Goal: Task Accomplishment & Management: Complete application form

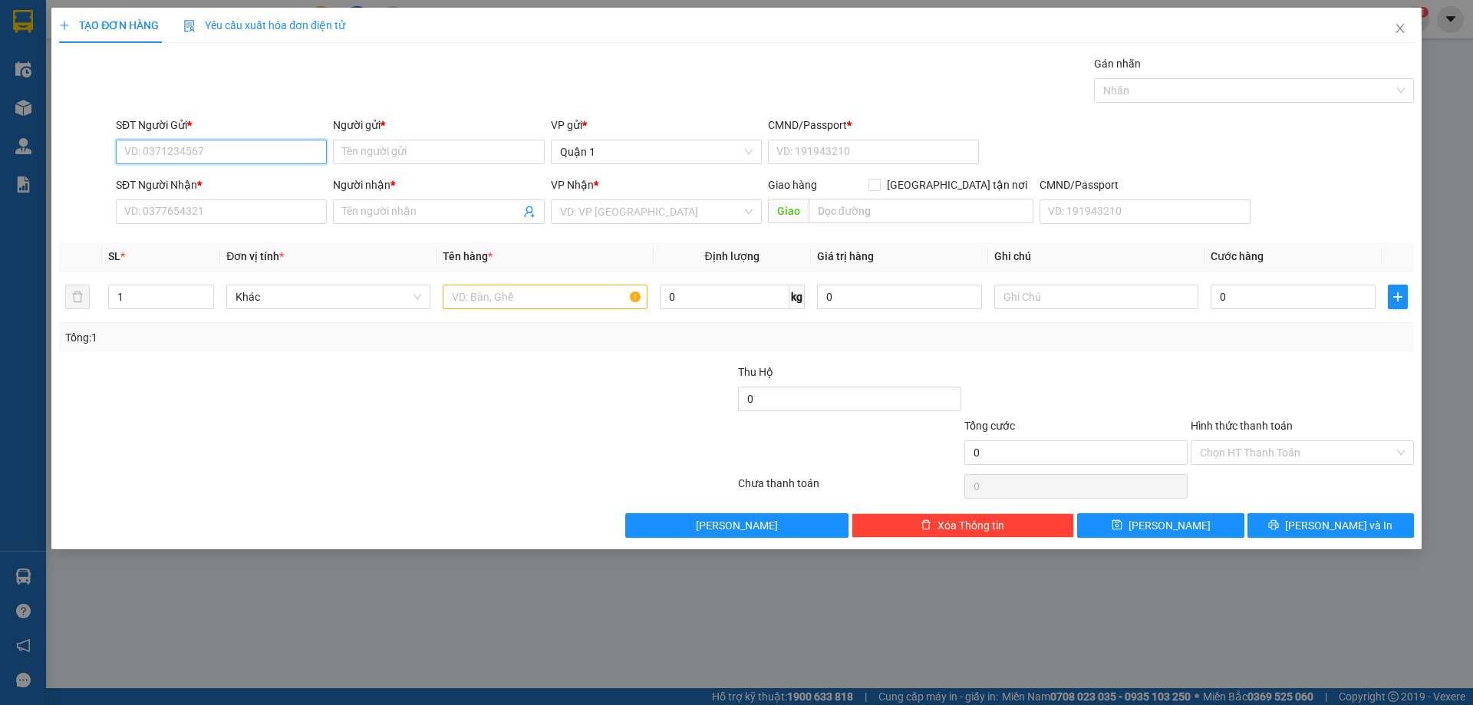
click at [239, 147] on input "SĐT Người Gửi *" at bounding box center [221, 152] width 211 height 25
type input "0877323555"
click at [447, 149] on input "Người gửi *" at bounding box center [438, 152] width 211 height 25
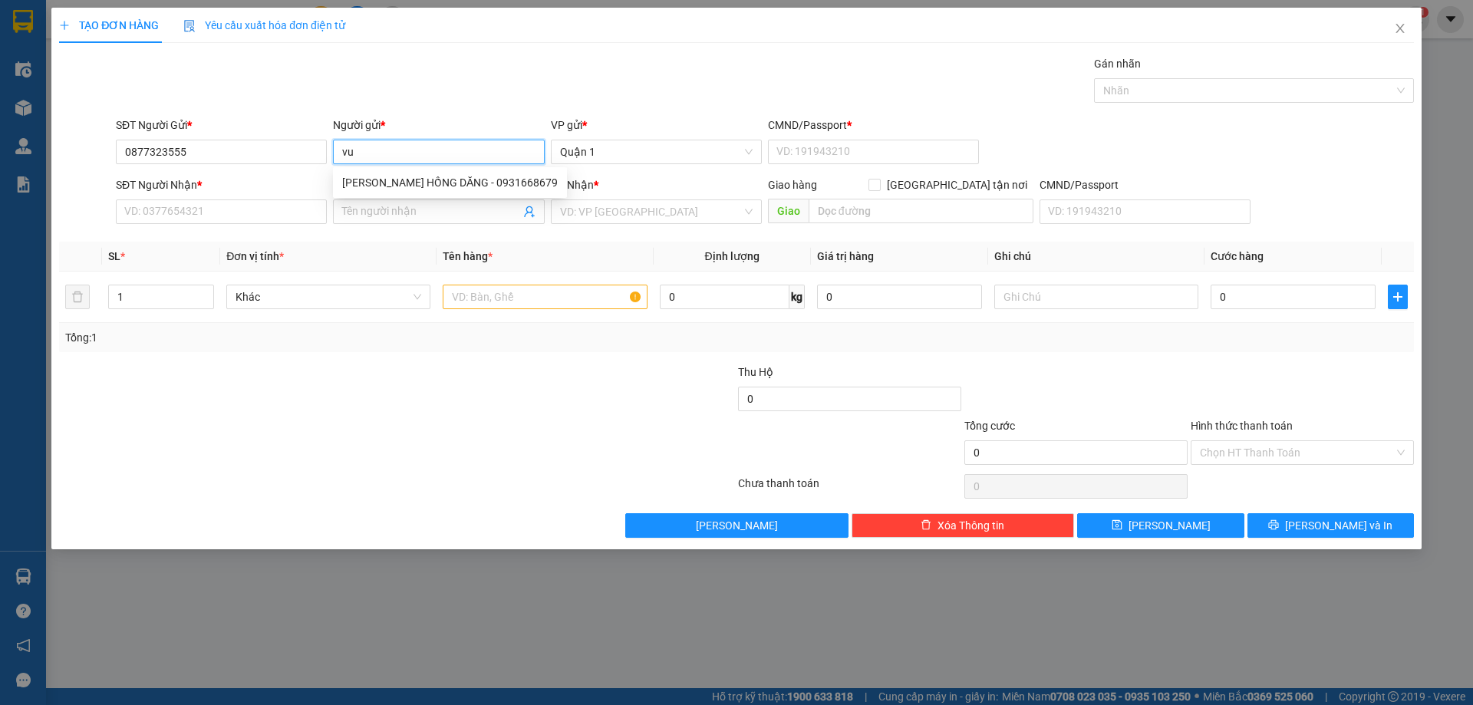
type input "v"
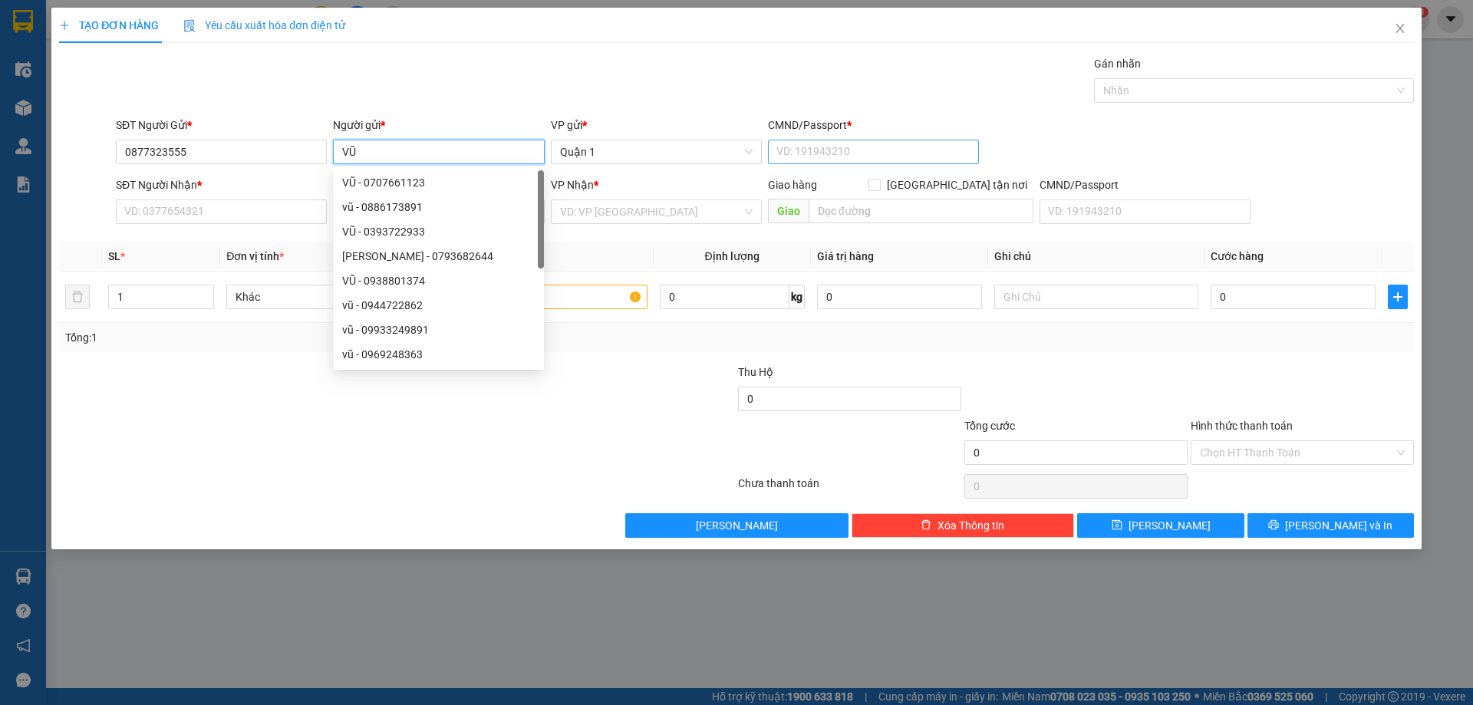
type input "VŨ"
click at [813, 143] on input "CMND/Passport *" at bounding box center [873, 152] width 211 height 25
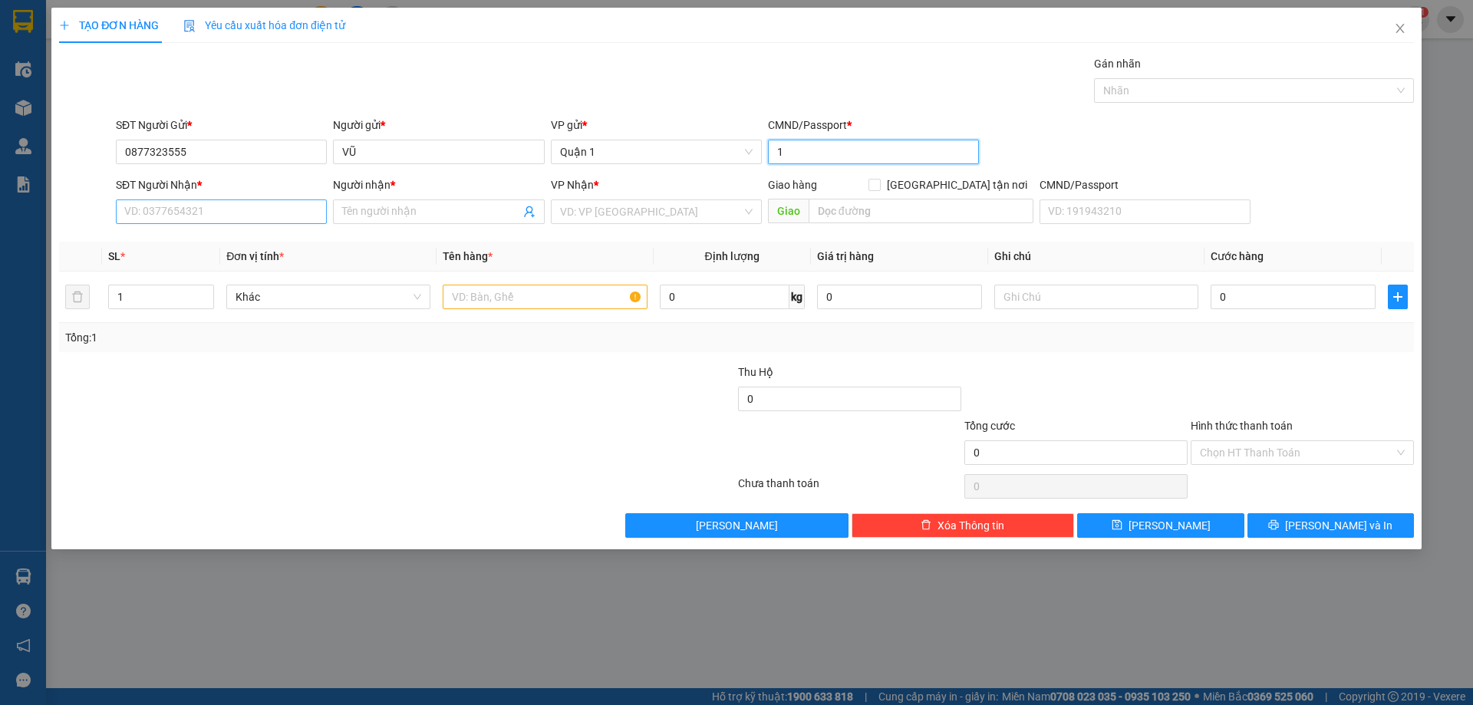
type input "1"
click at [228, 210] on input "SĐT Người Nhận *" at bounding box center [221, 211] width 211 height 25
type input "0927276333"
click at [365, 207] on input "Người nhận *" at bounding box center [430, 211] width 177 height 17
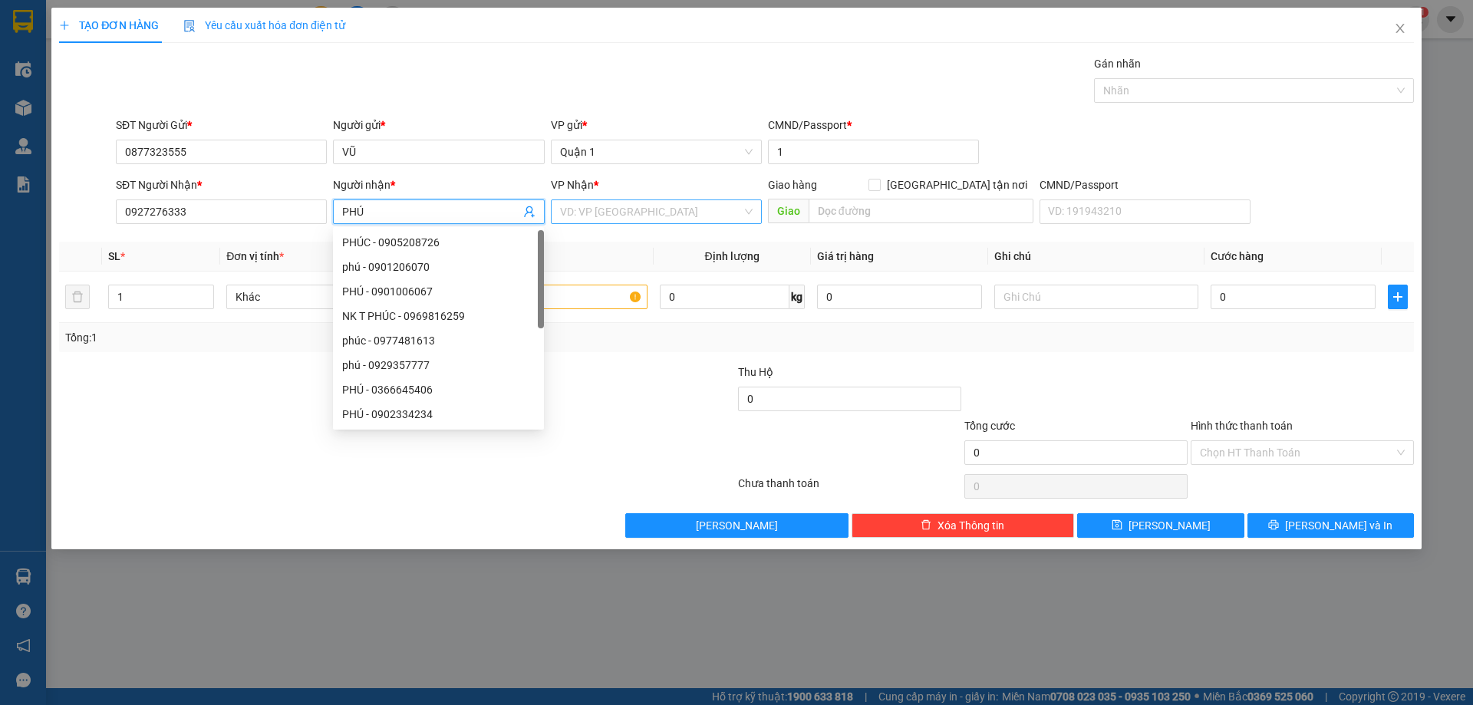
type input "PHÚ"
click at [645, 206] on input "search" at bounding box center [651, 211] width 182 height 23
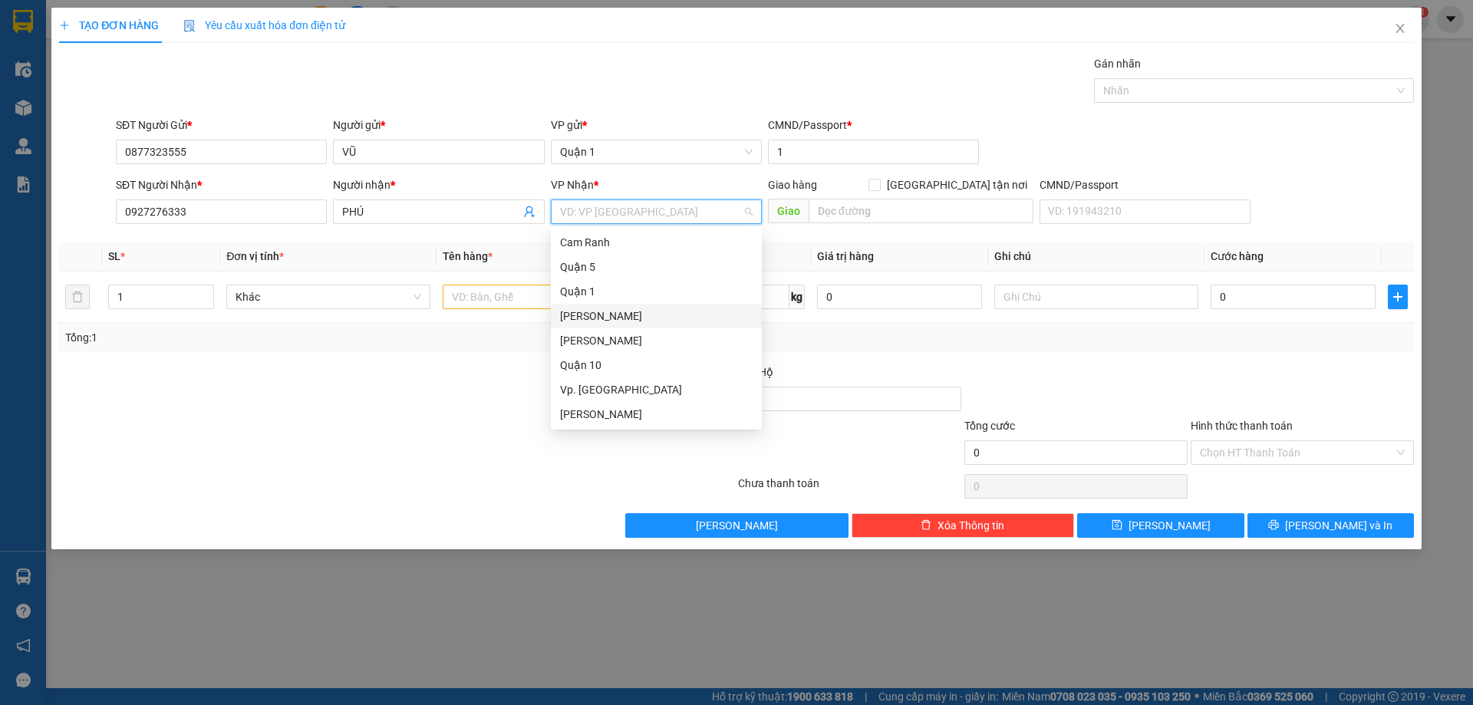
click at [678, 310] on div "[PERSON_NAME]" at bounding box center [656, 316] width 193 height 17
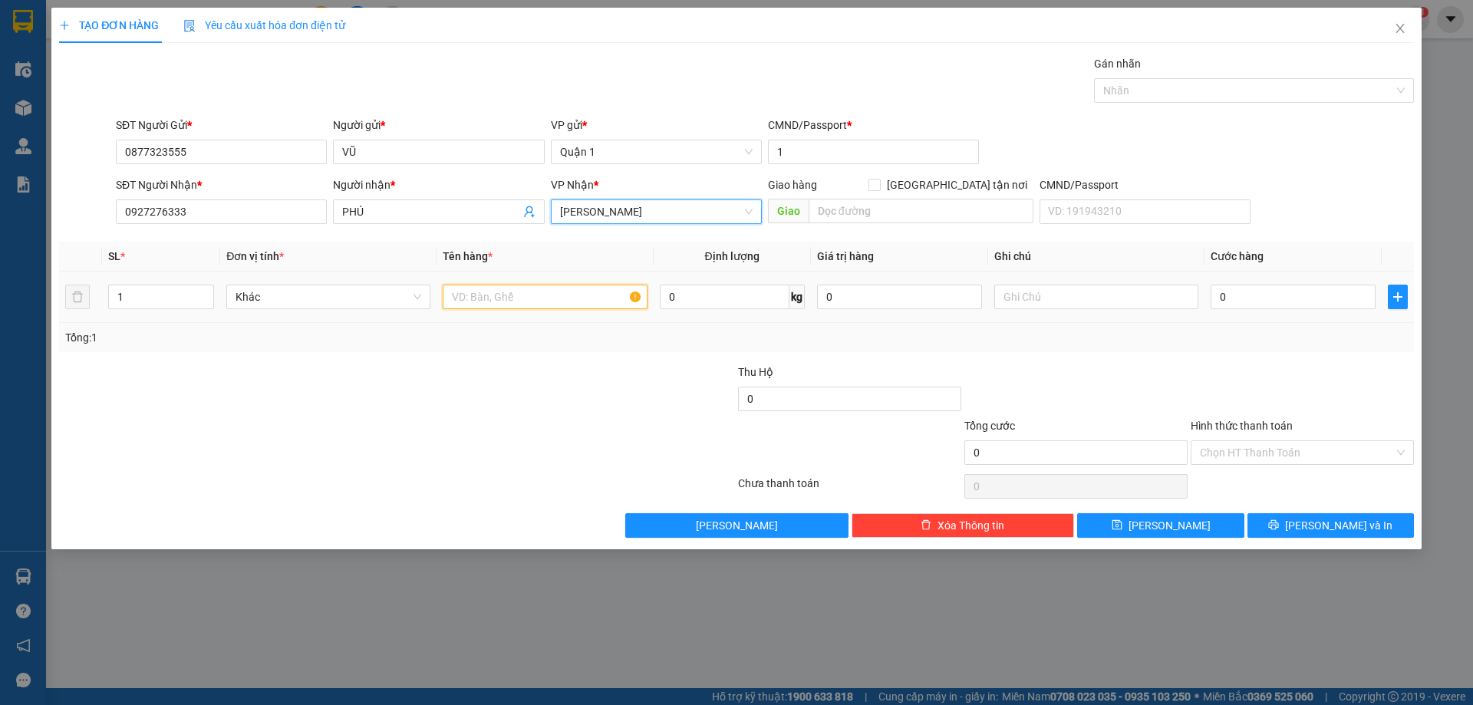
click at [552, 296] on input "text" at bounding box center [545, 297] width 204 height 25
type input "1 CỤC TRẮNG KEO VÀNG"
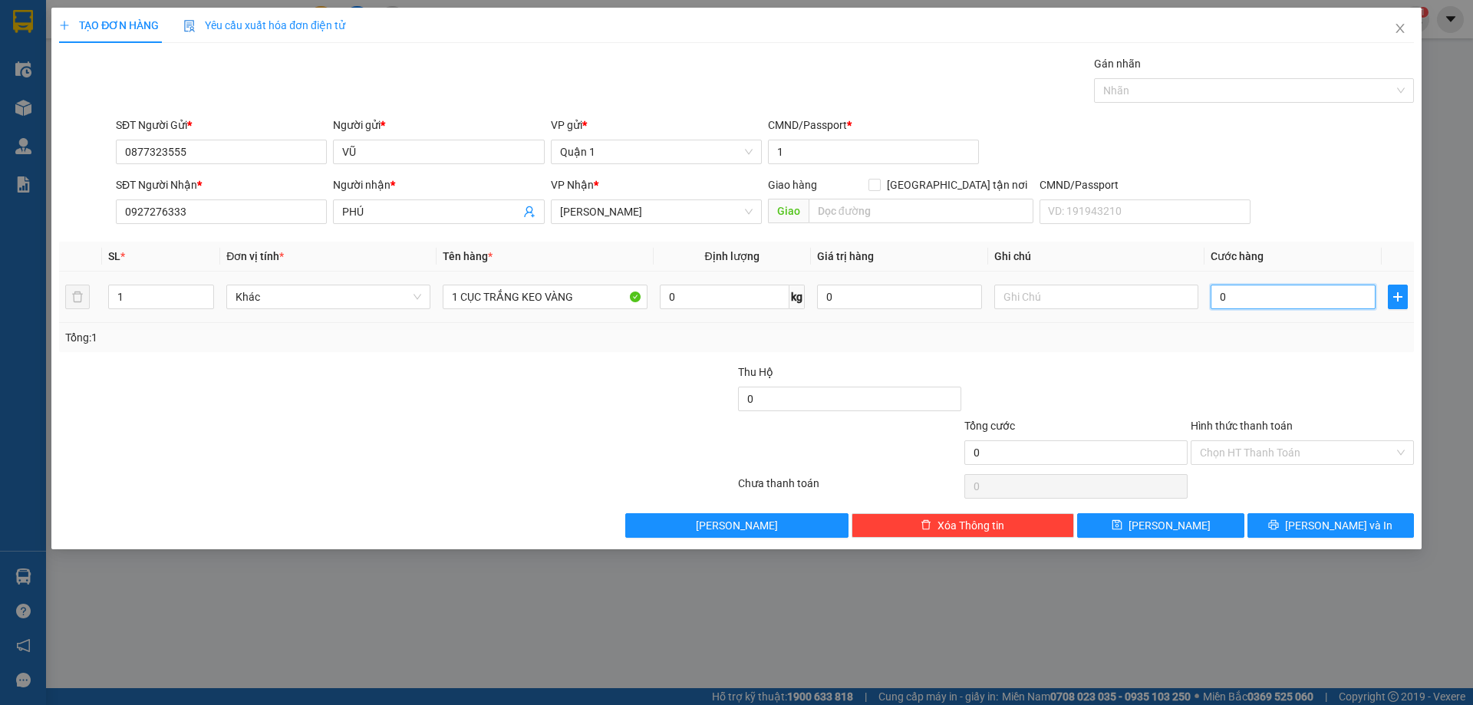
click at [1250, 296] on input "0" at bounding box center [1293, 297] width 165 height 25
type input "3"
type input "30"
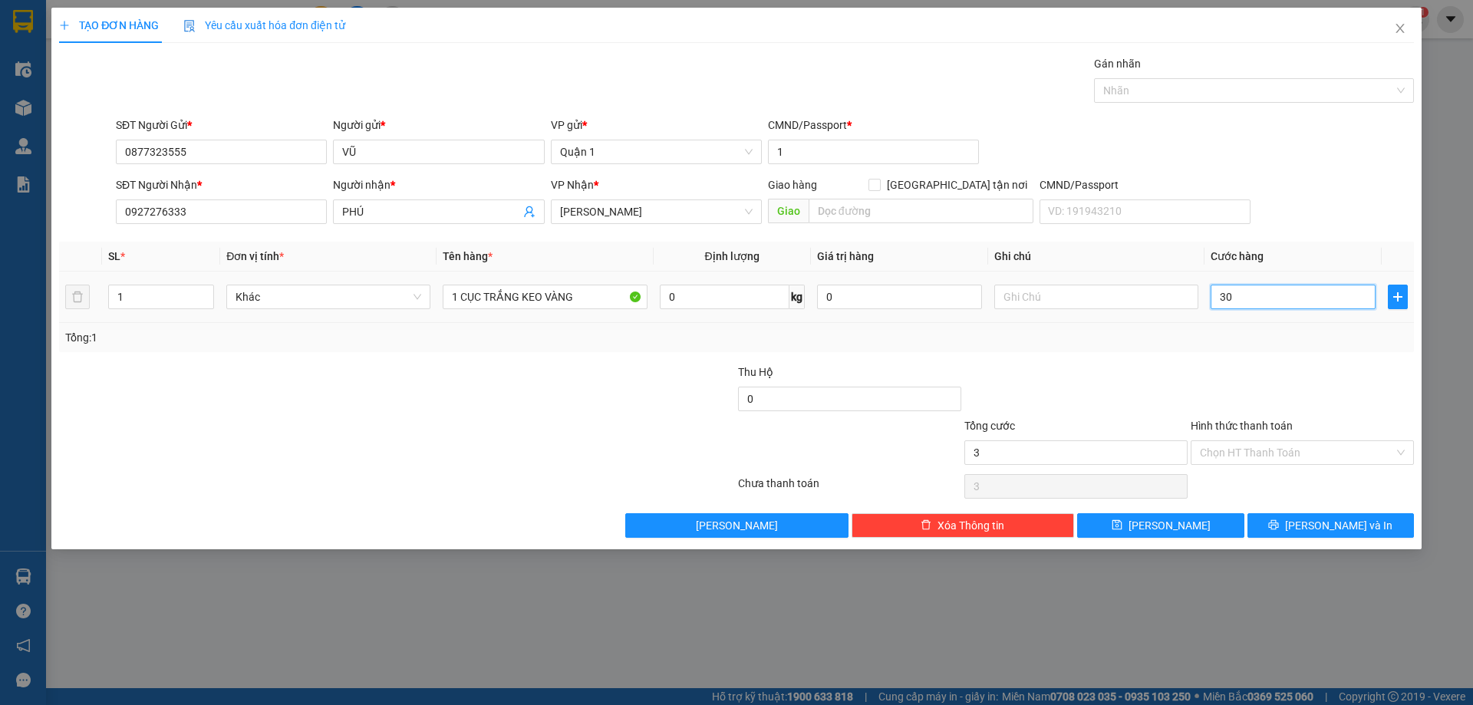
type input "30"
type input "30.000"
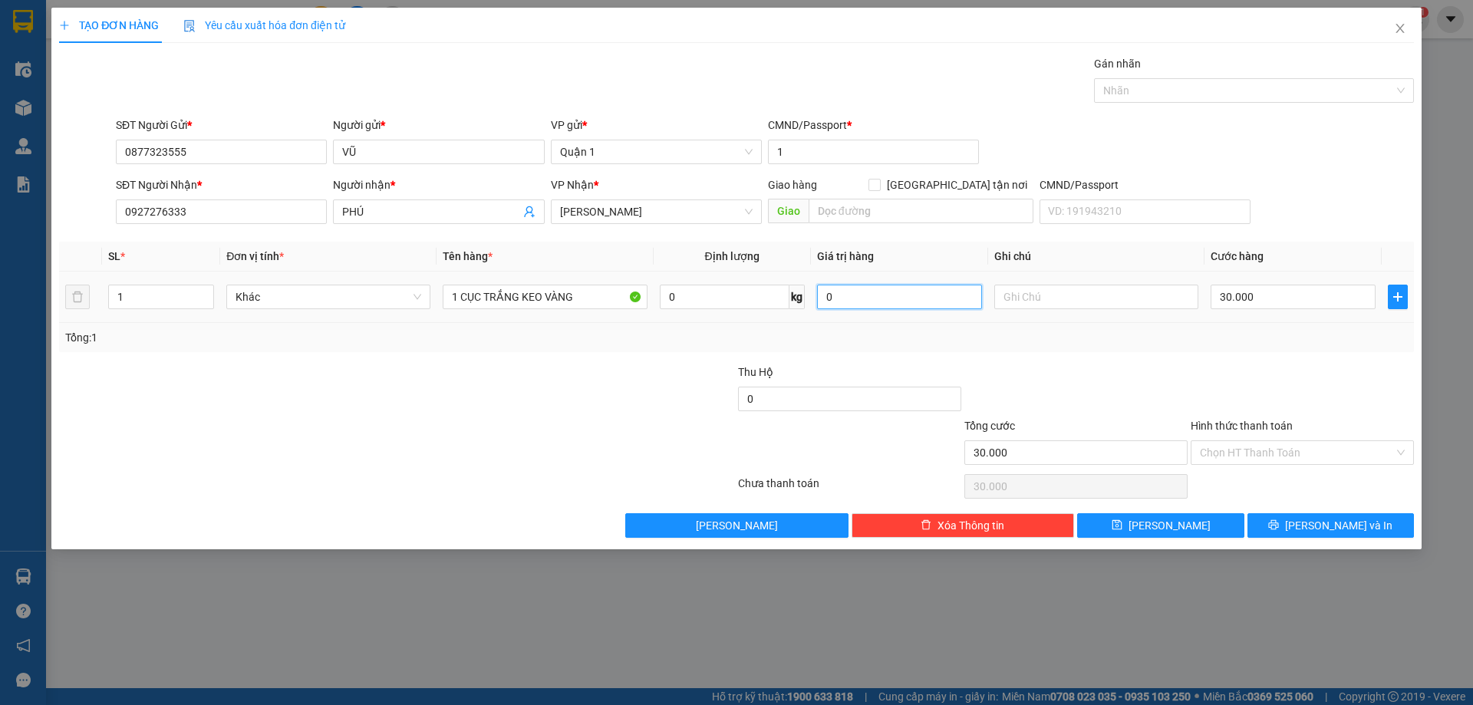
click at [931, 296] on input "0" at bounding box center [899, 297] width 165 height 25
click at [1049, 301] on input "text" at bounding box center [1096, 297] width 204 height 25
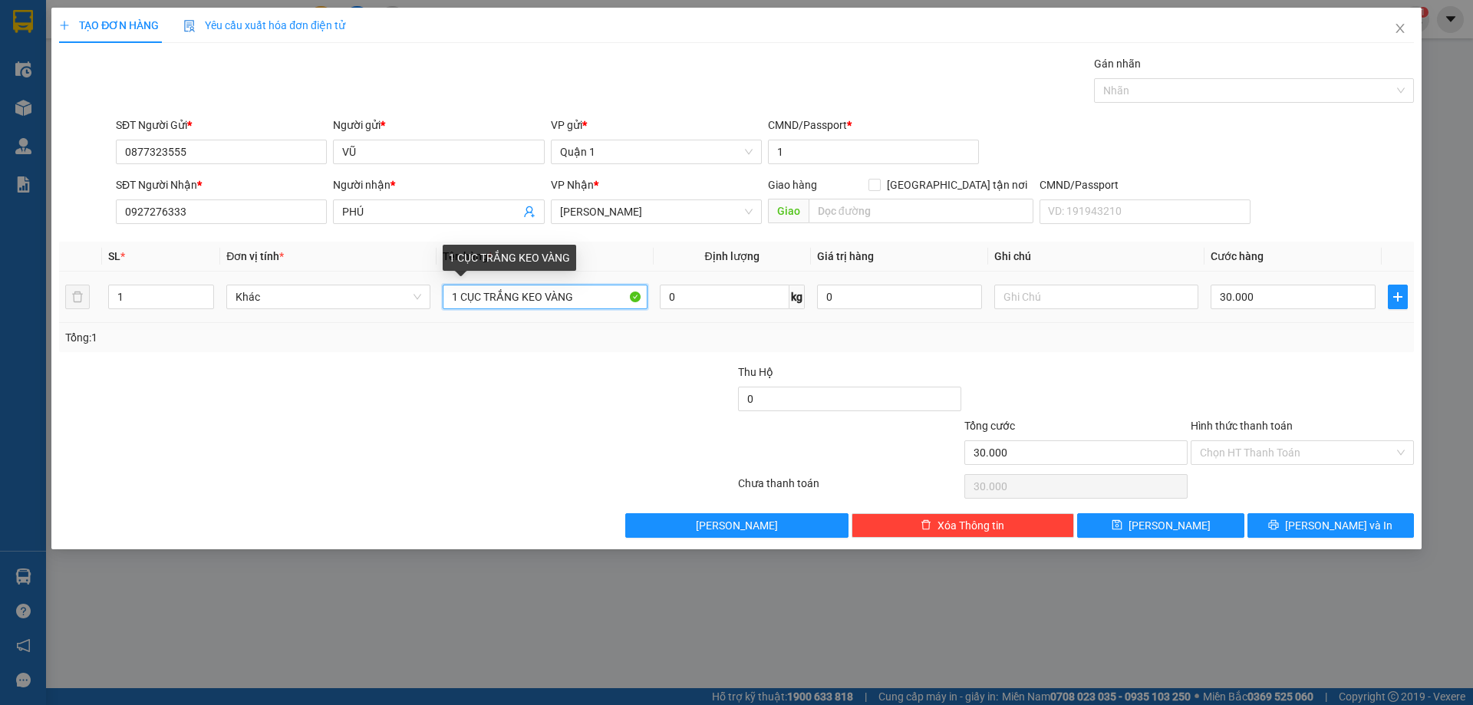
click at [571, 299] on input "1 CỤC TRẮNG KEO VÀNG" at bounding box center [545, 297] width 204 height 25
click at [580, 296] on input "1 CỤC TRẮNG KEO VÀNG" at bounding box center [545, 297] width 204 height 25
drag, startPoint x: 584, startPoint y: 302, endPoint x: 521, endPoint y: 302, distance: 62.9
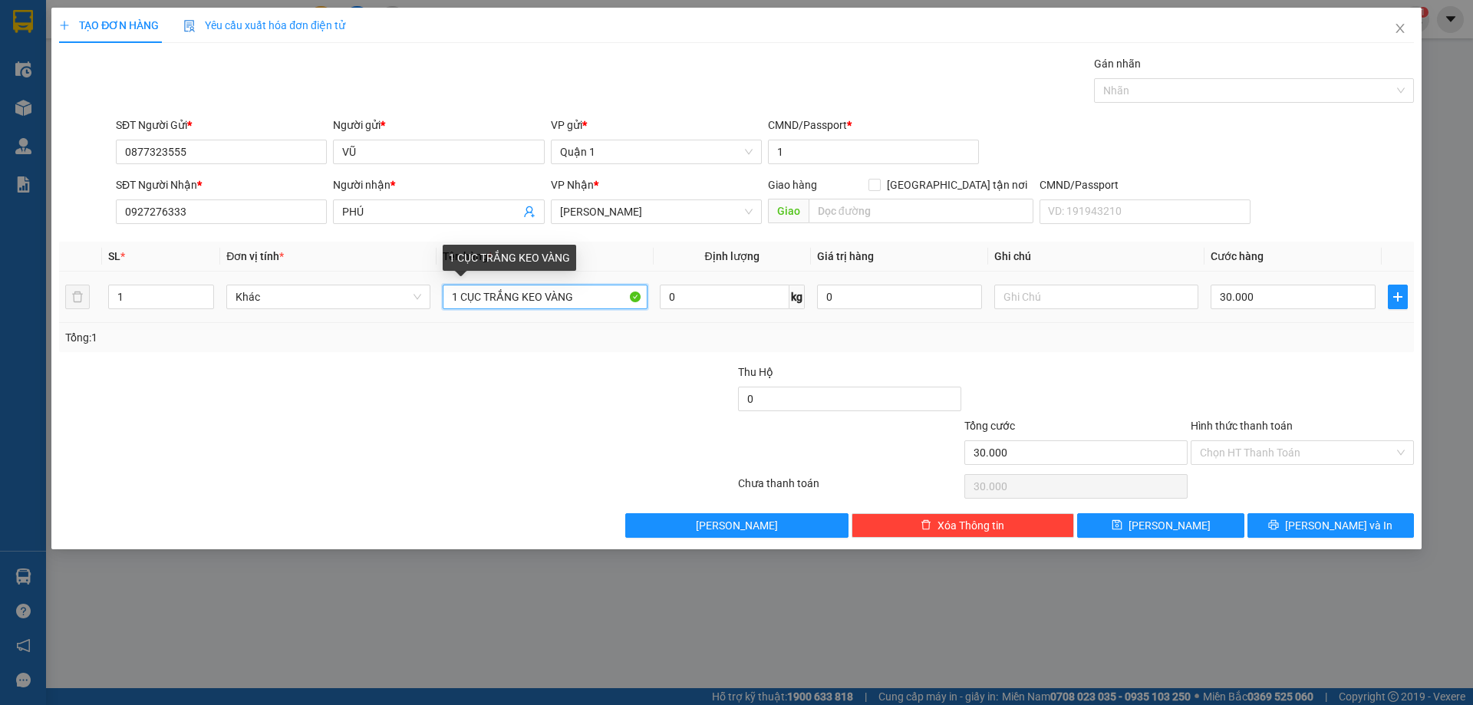
click at [521, 302] on input "1 CỤC TRẮNG KEO VÀNG" at bounding box center [545, 297] width 204 height 25
type input "1 CỤC TRẮNG (ĐT)"
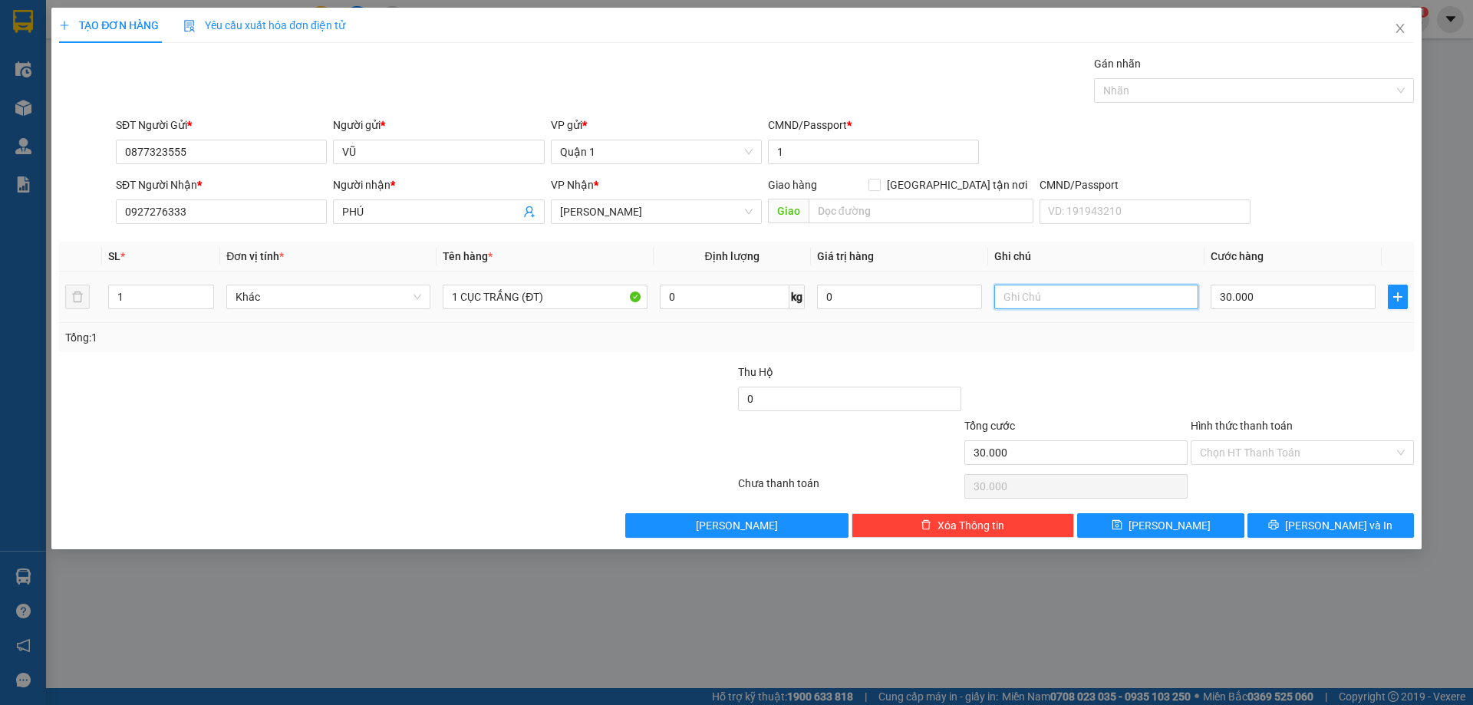
click at [1076, 295] on input "text" at bounding box center [1096, 297] width 204 height 25
type input "TRỊ GIÁ 10 TRIỆU"
click at [1254, 298] on input "30.000" at bounding box center [1293, 297] width 165 height 25
type input "1"
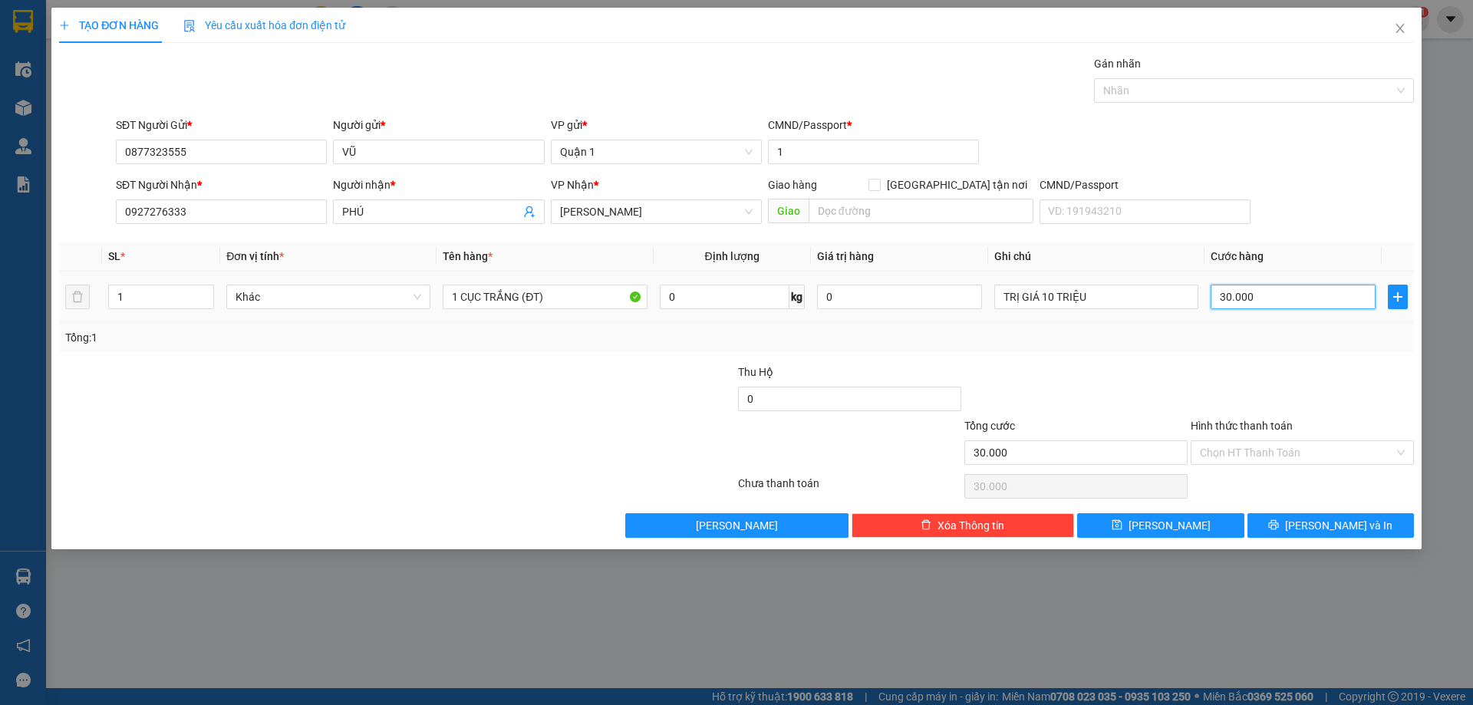
type input "1"
type input "10"
type input "100"
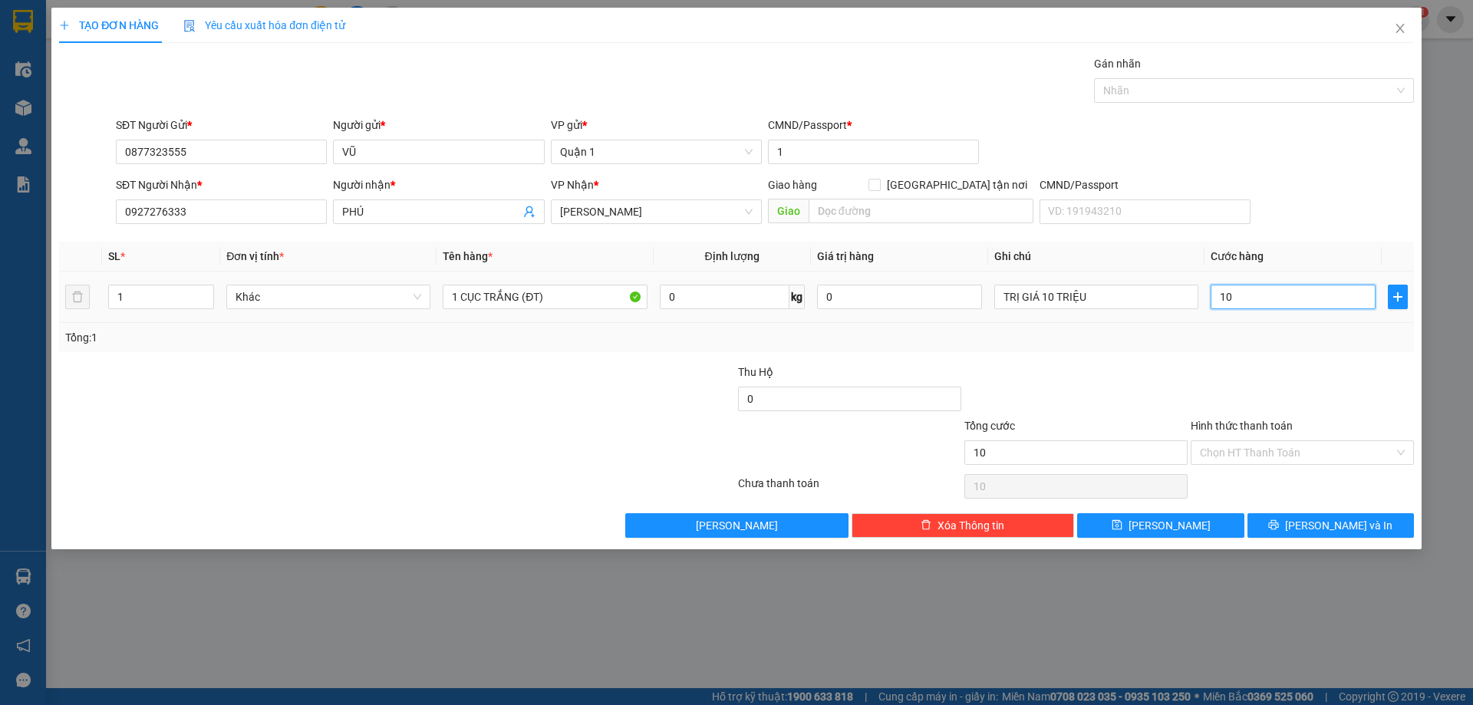
type input "100"
type input "100.000"
click at [1264, 347] on div "Tổng: 1" at bounding box center [736, 337] width 1355 height 29
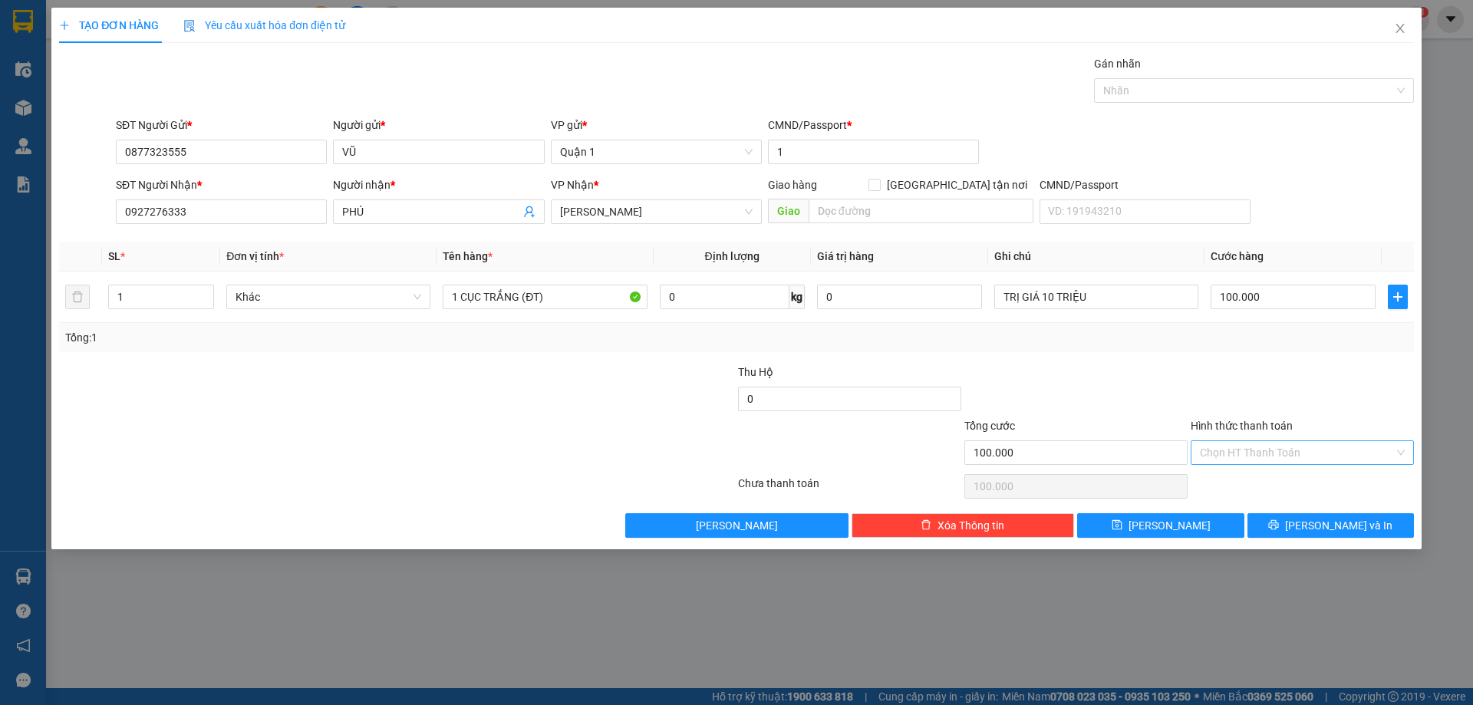
click at [1276, 451] on input "Hình thức thanh toán" at bounding box center [1297, 452] width 194 height 23
click at [1264, 486] on div "Tại văn phòng" at bounding box center [1302, 483] width 205 height 17
type input "0"
click at [1294, 401] on div at bounding box center [1302, 391] width 226 height 54
click at [1192, 522] on button "[PERSON_NAME]" at bounding box center [1160, 525] width 166 height 25
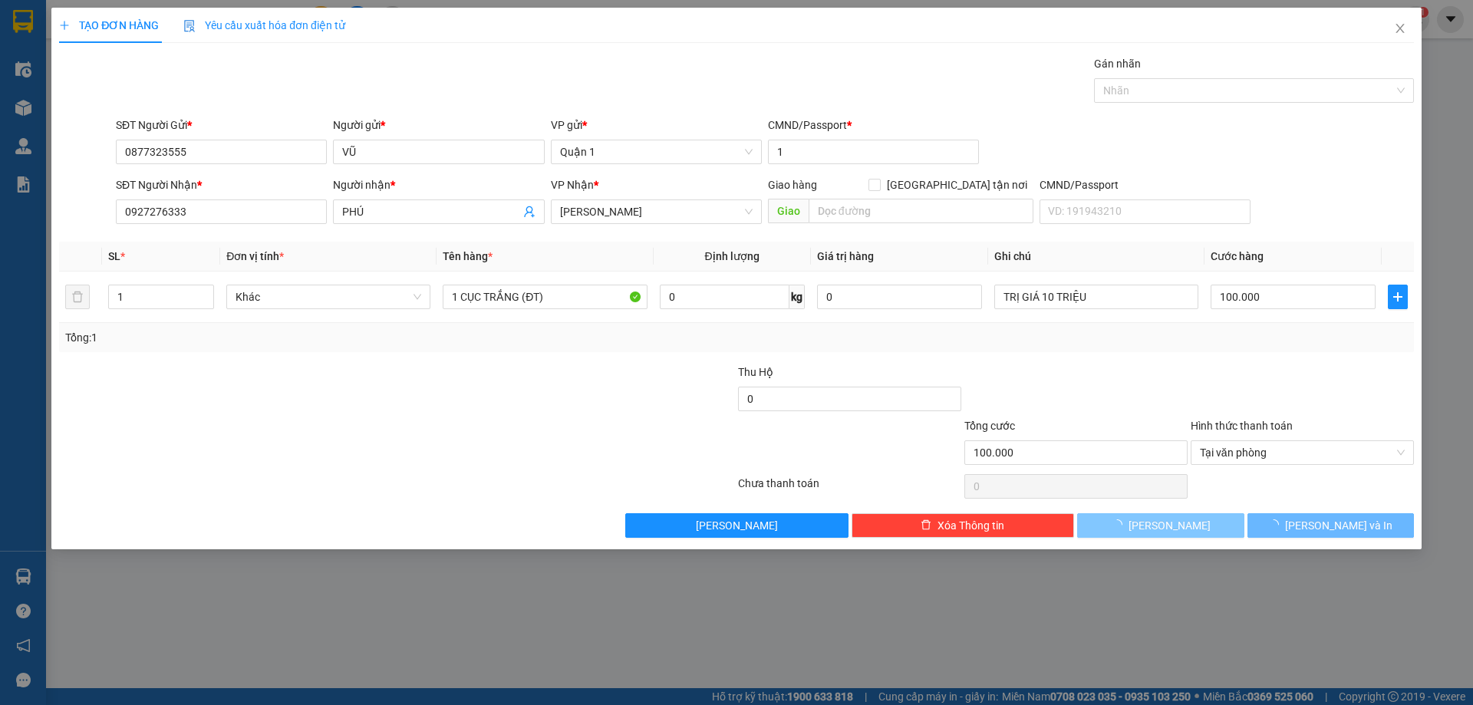
type input "0"
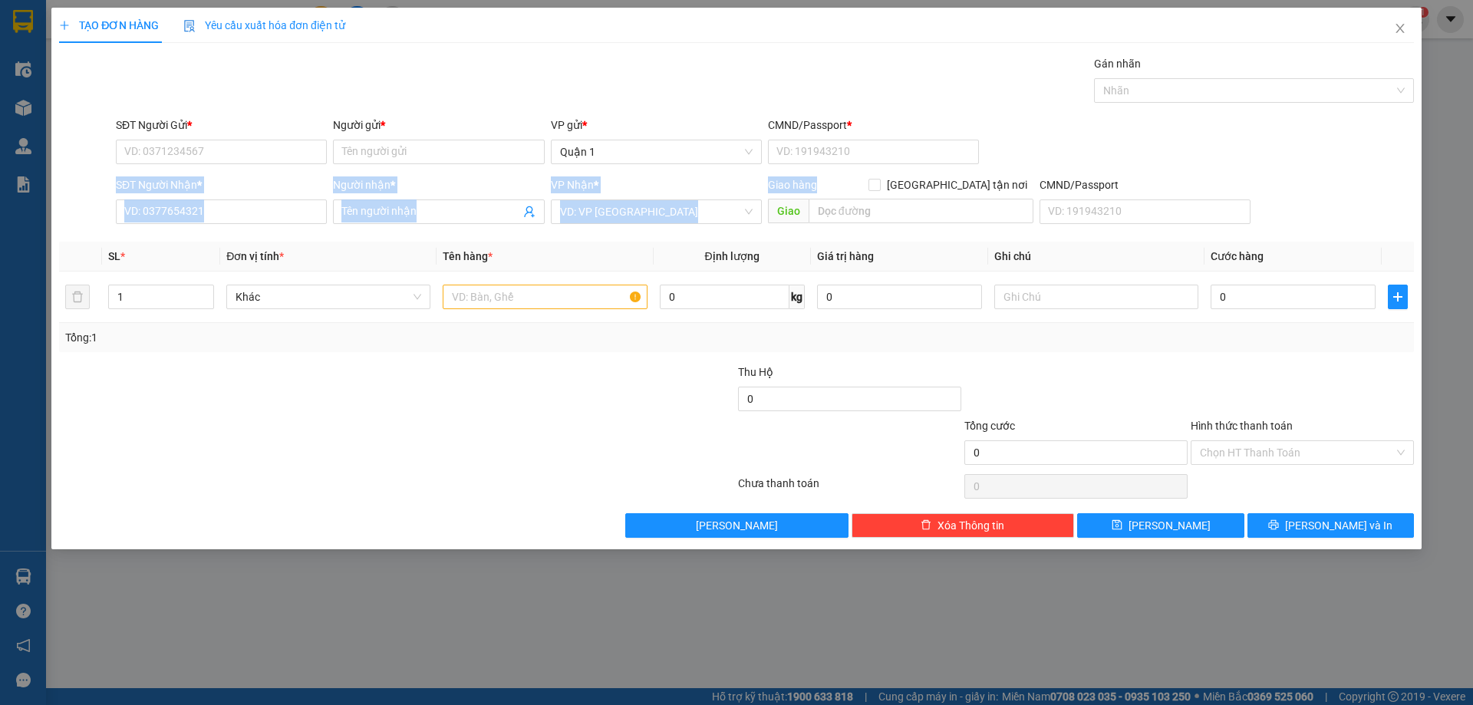
drag, startPoint x: 845, startPoint y: 164, endPoint x: 791, endPoint y: 212, distance: 71.7
click at [799, 191] on form "SĐT Người Gửi * VD: 0371234567 Người gửi * Tên người gửi VP gửi * Quận 1 CMND/P…" at bounding box center [736, 174] width 1355 height 114
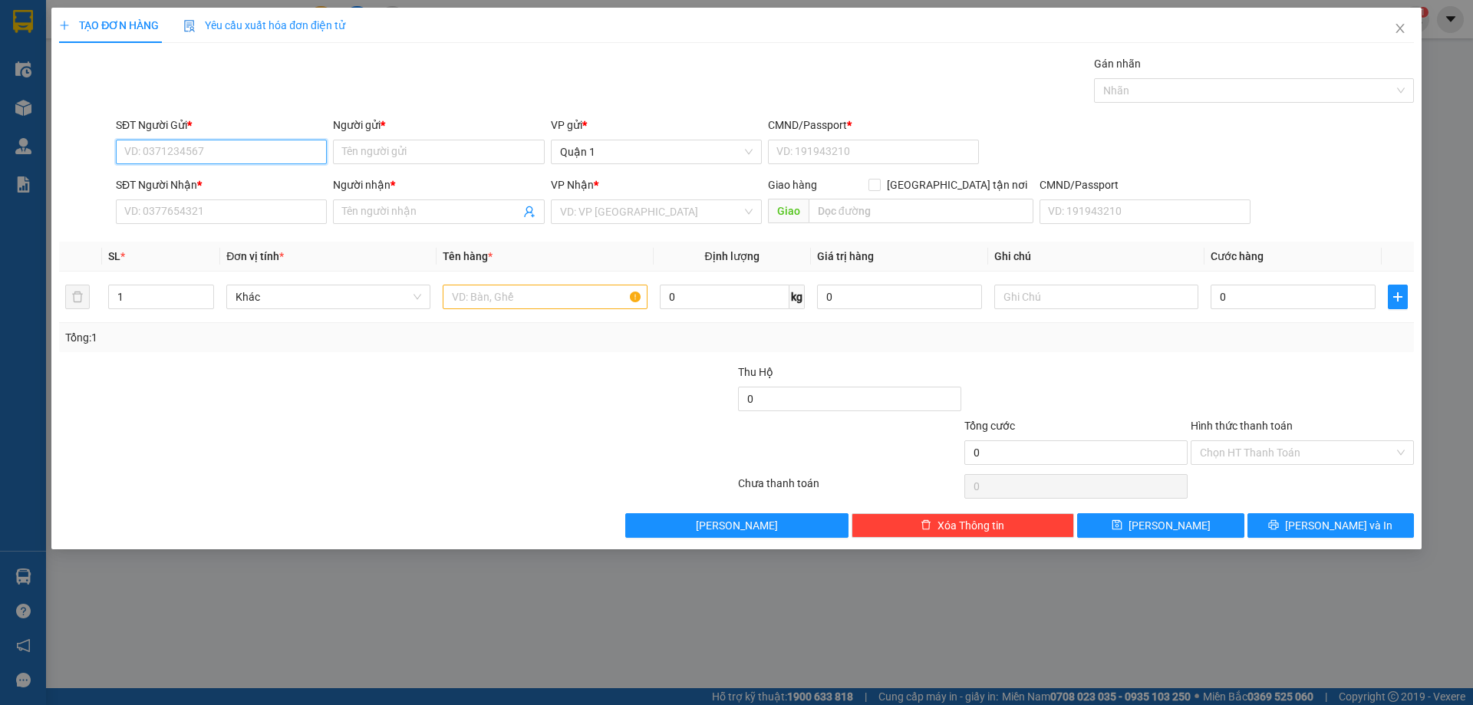
click at [269, 158] on input "SĐT Người Gửi *" at bounding box center [221, 152] width 211 height 25
type input "0917306018"
click at [433, 150] on input "Người gửi *" at bounding box center [438, 152] width 211 height 25
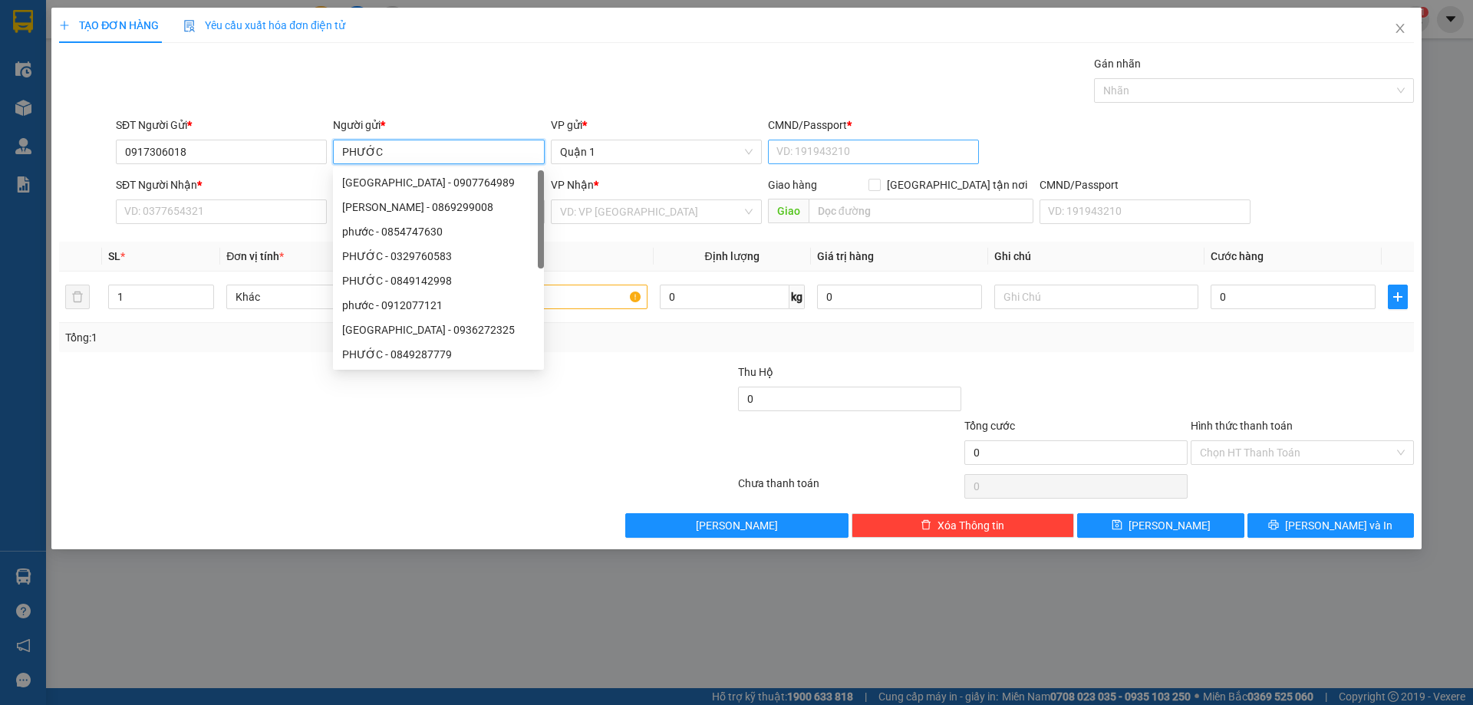
type input "PHƯỚC"
click at [868, 153] on input "CMND/Passport *" at bounding box center [873, 152] width 211 height 25
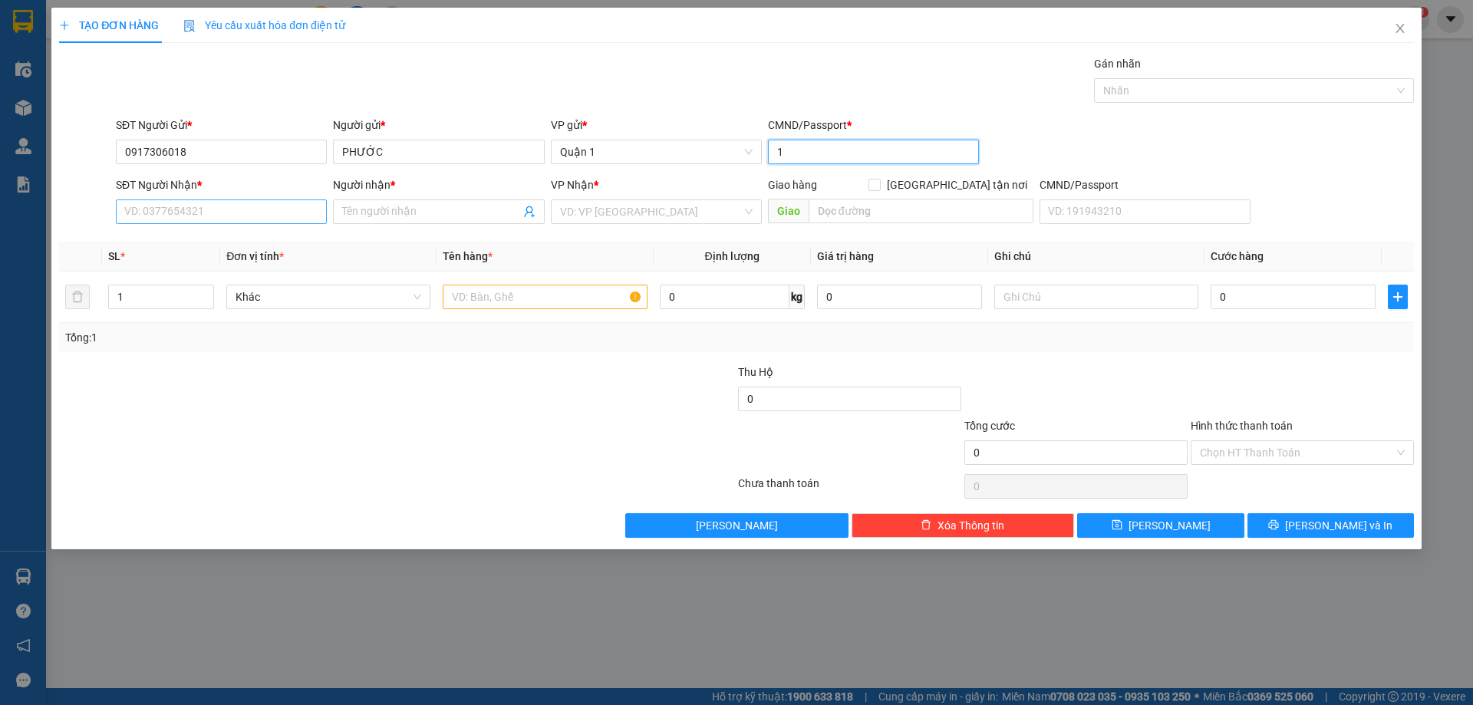
type input "1"
click at [294, 203] on input "SĐT Người Nhận *" at bounding box center [221, 211] width 211 height 25
click at [229, 150] on input "0917306018" at bounding box center [221, 152] width 211 height 25
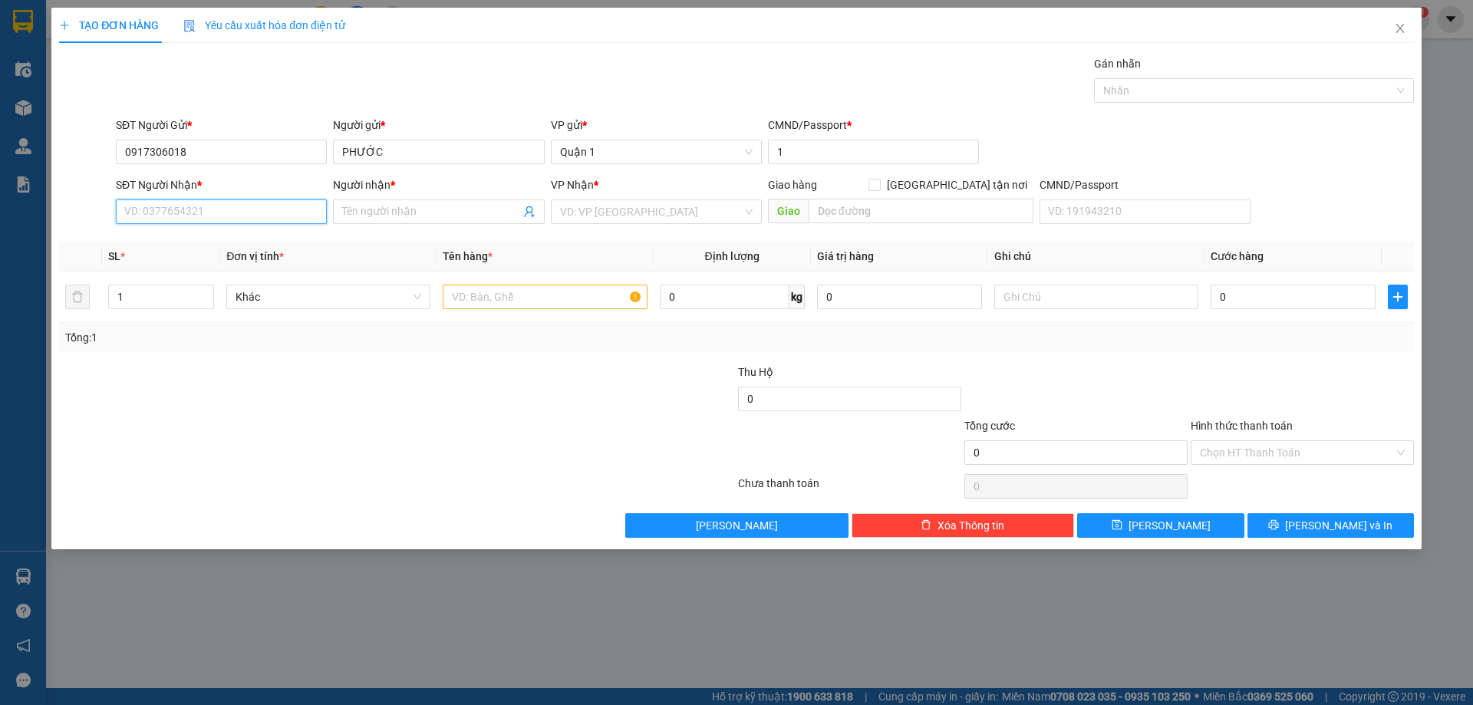
click at [275, 215] on input "SĐT Người Nhận *" at bounding box center [221, 211] width 211 height 25
paste input "0917306018"
type input "0917306018"
click at [271, 241] on div "0917306018 - PHƯỚC" at bounding box center [221, 242] width 193 height 17
type input "PHƯỚC"
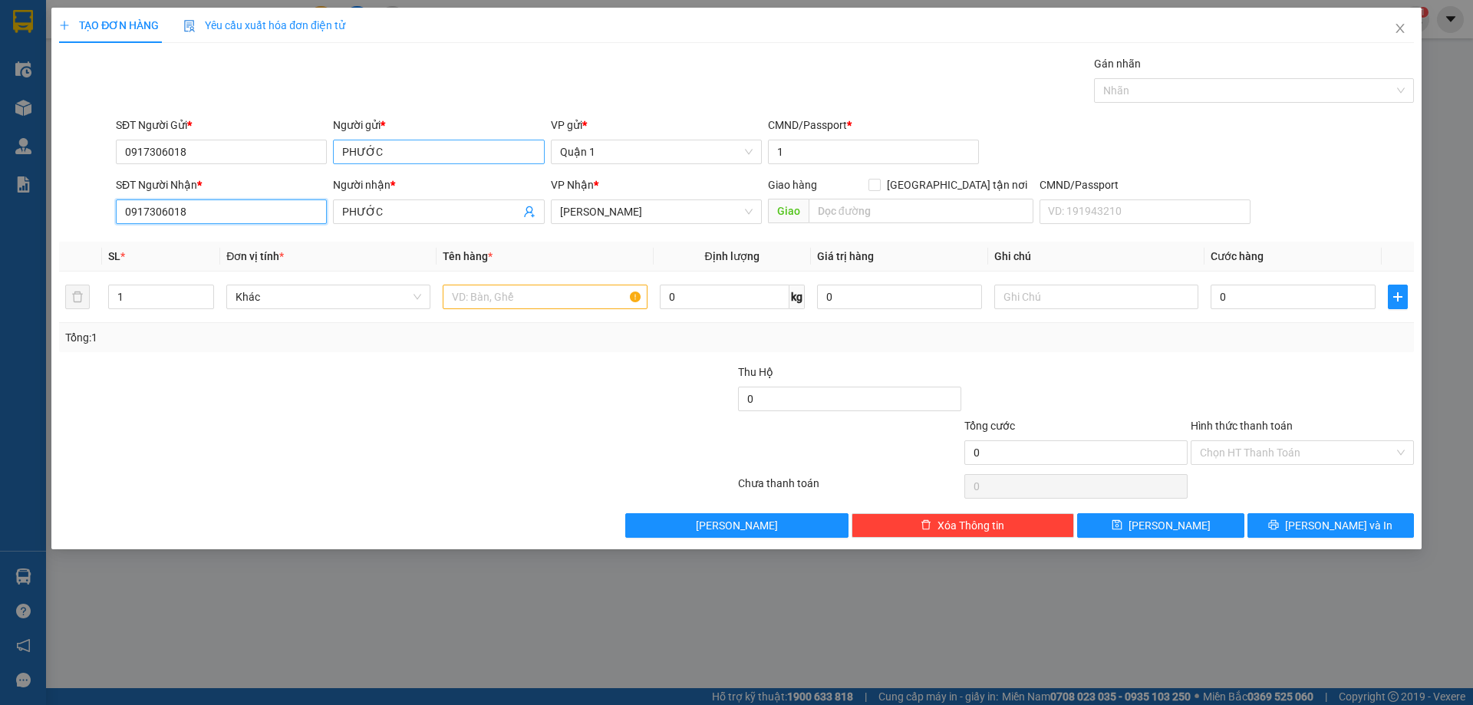
type input "0917306018"
click at [403, 152] on input "PHƯỚC" at bounding box center [438, 152] width 211 height 25
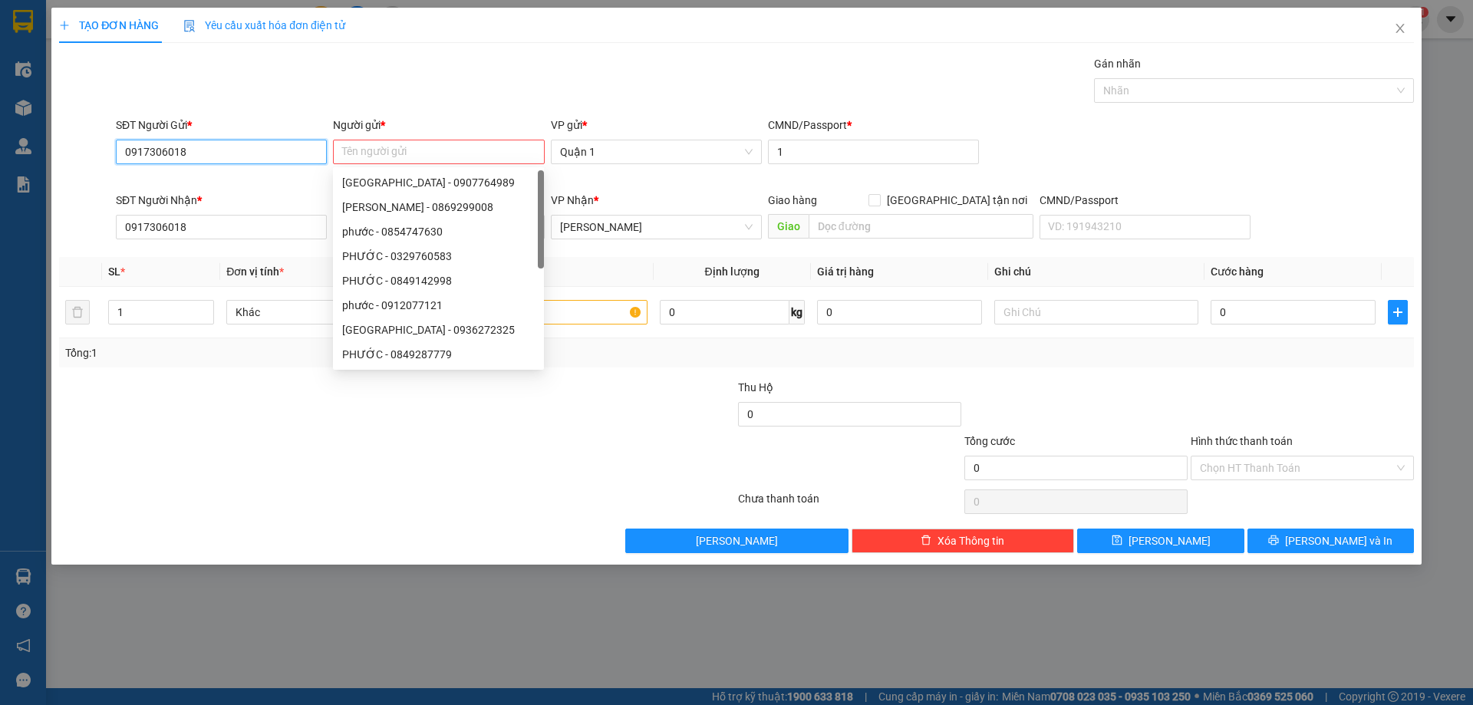
click at [278, 154] on input "0917306018" at bounding box center [221, 152] width 211 height 25
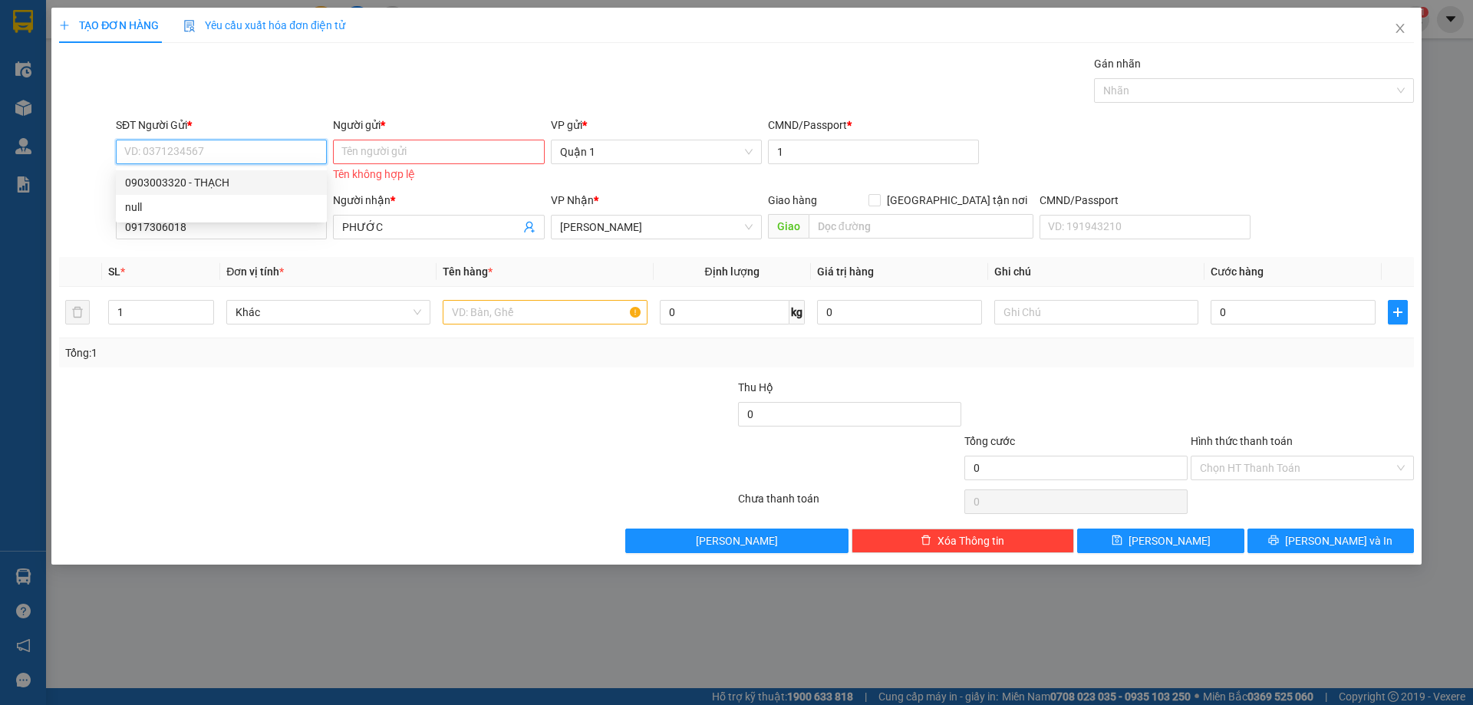
click at [272, 173] on div "0903003320 - THẠCH" at bounding box center [221, 182] width 211 height 25
type input "0903003320"
type input "THẠCH"
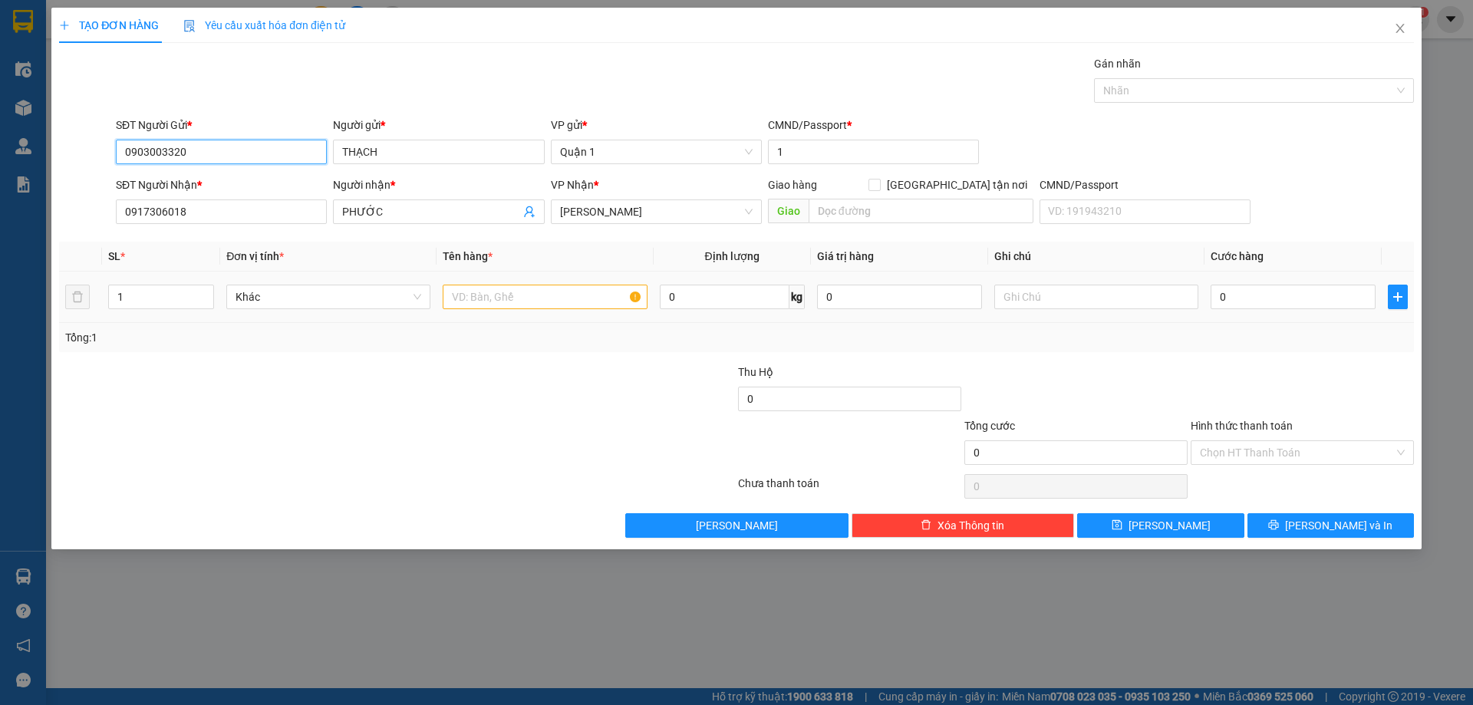
type input "0903003320"
click at [526, 289] on input "text" at bounding box center [545, 297] width 204 height 25
type input "1 CỤC ĐEN"
click at [1259, 287] on input "0" at bounding box center [1293, 297] width 165 height 25
type input "5"
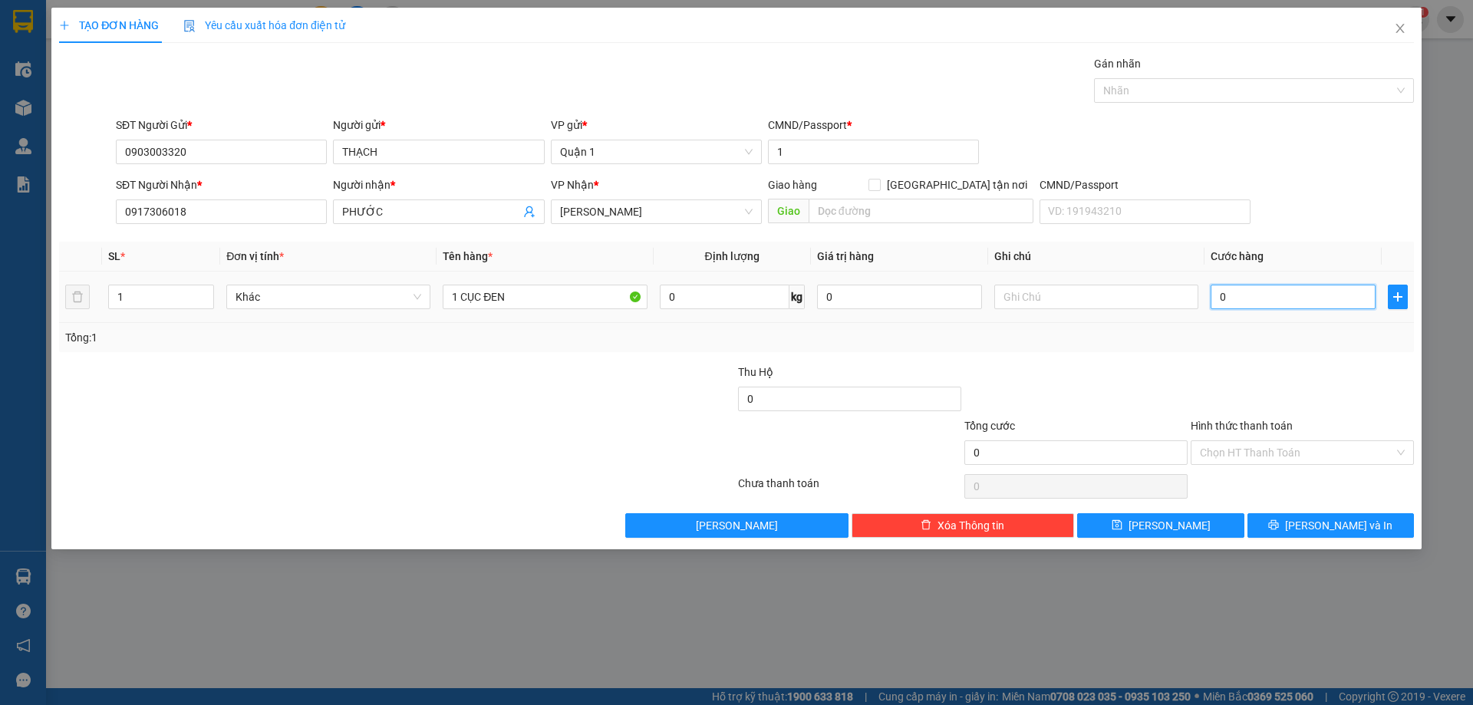
type input "5"
type input "50"
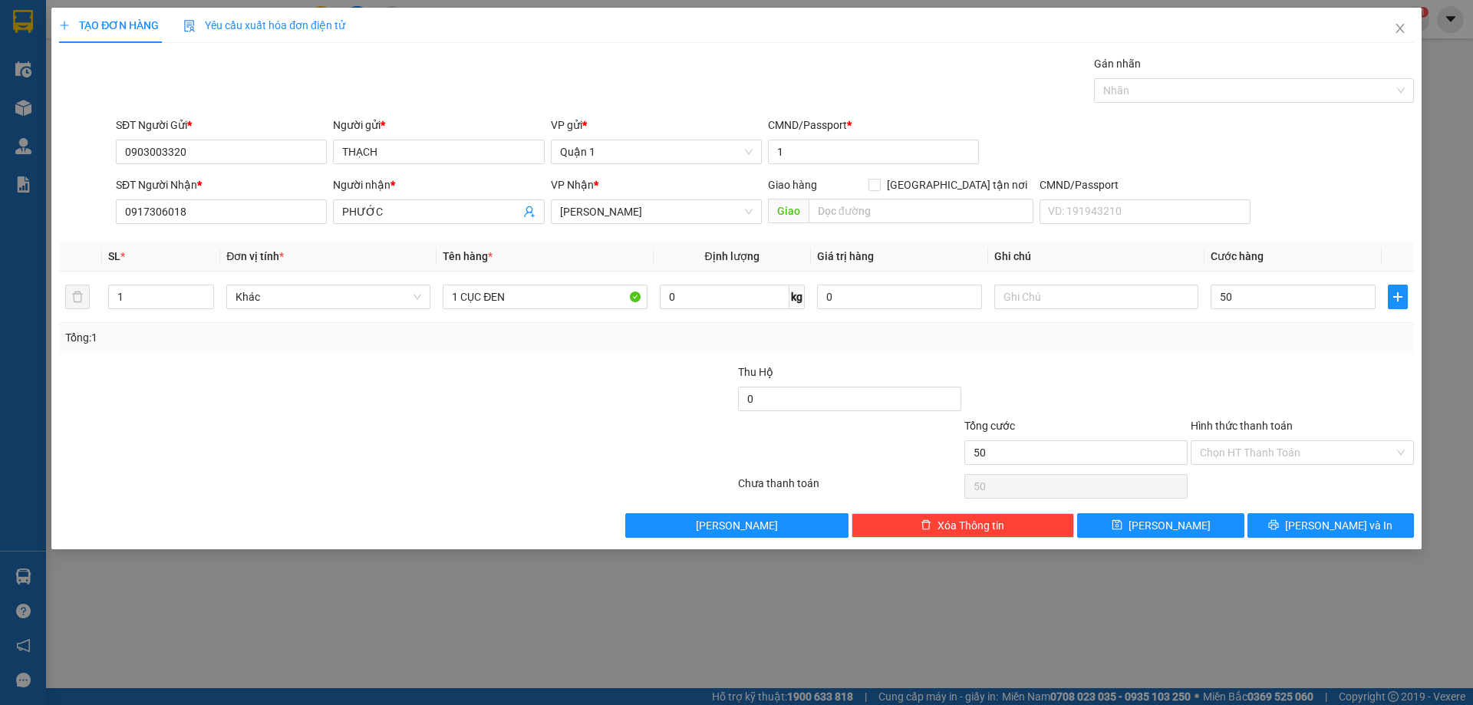
type input "50.000"
click at [1272, 372] on div at bounding box center [1302, 391] width 226 height 54
click at [1182, 522] on button "[PERSON_NAME]" at bounding box center [1160, 525] width 166 height 25
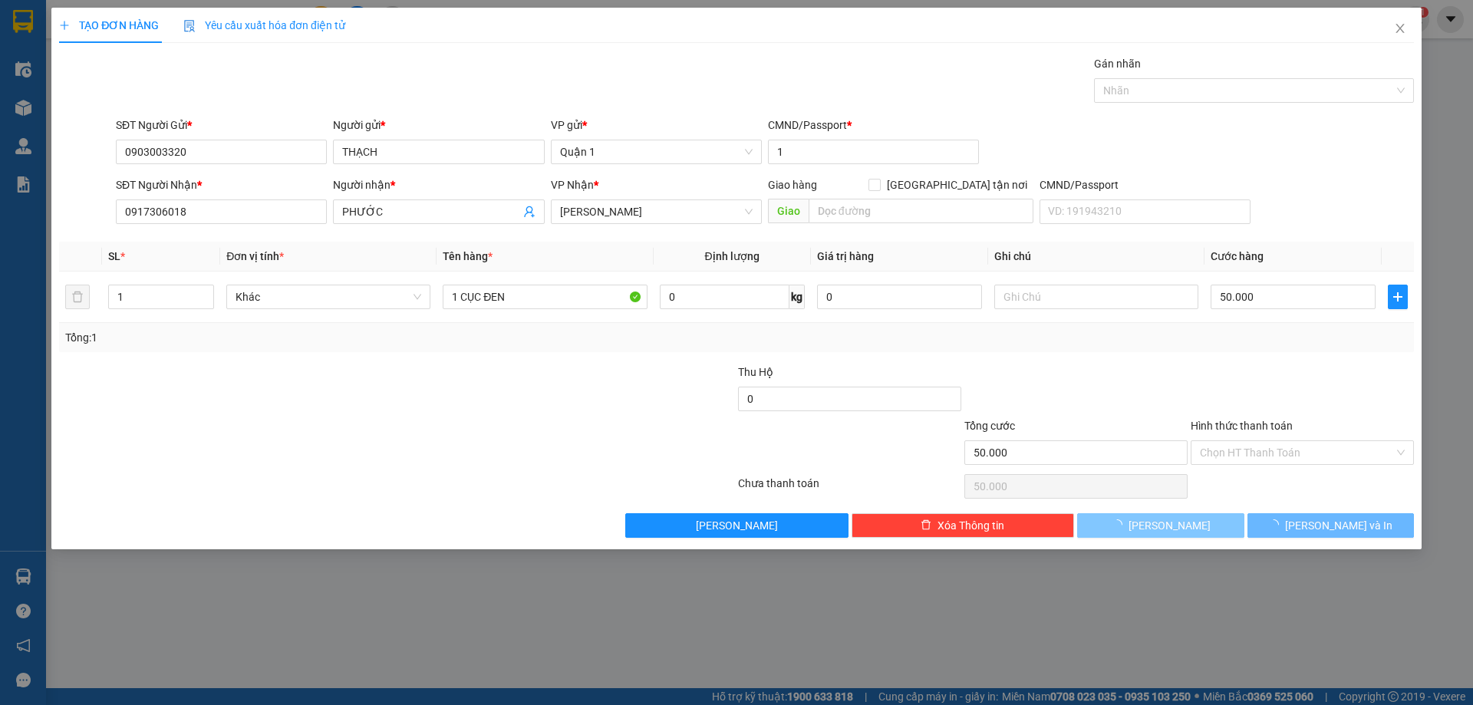
type input "0"
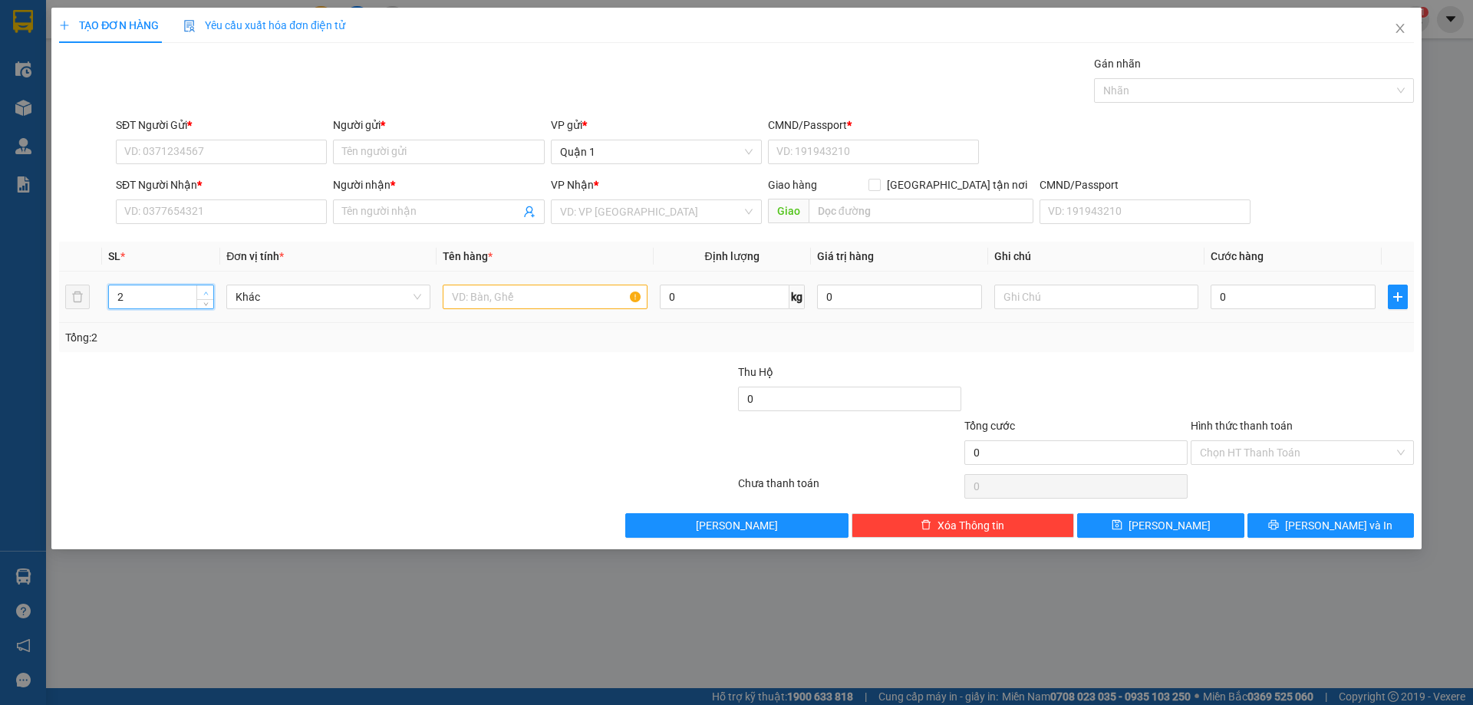
click at [205, 291] on icon "up" at bounding box center [205, 293] width 5 height 5
type input "3"
click at [205, 291] on icon "up" at bounding box center [205, 293] width 5 height 5
click at [517, 293] on input "text" at bounding box center [545, 297] width 204 height 25
type input "3TH VÀNG"
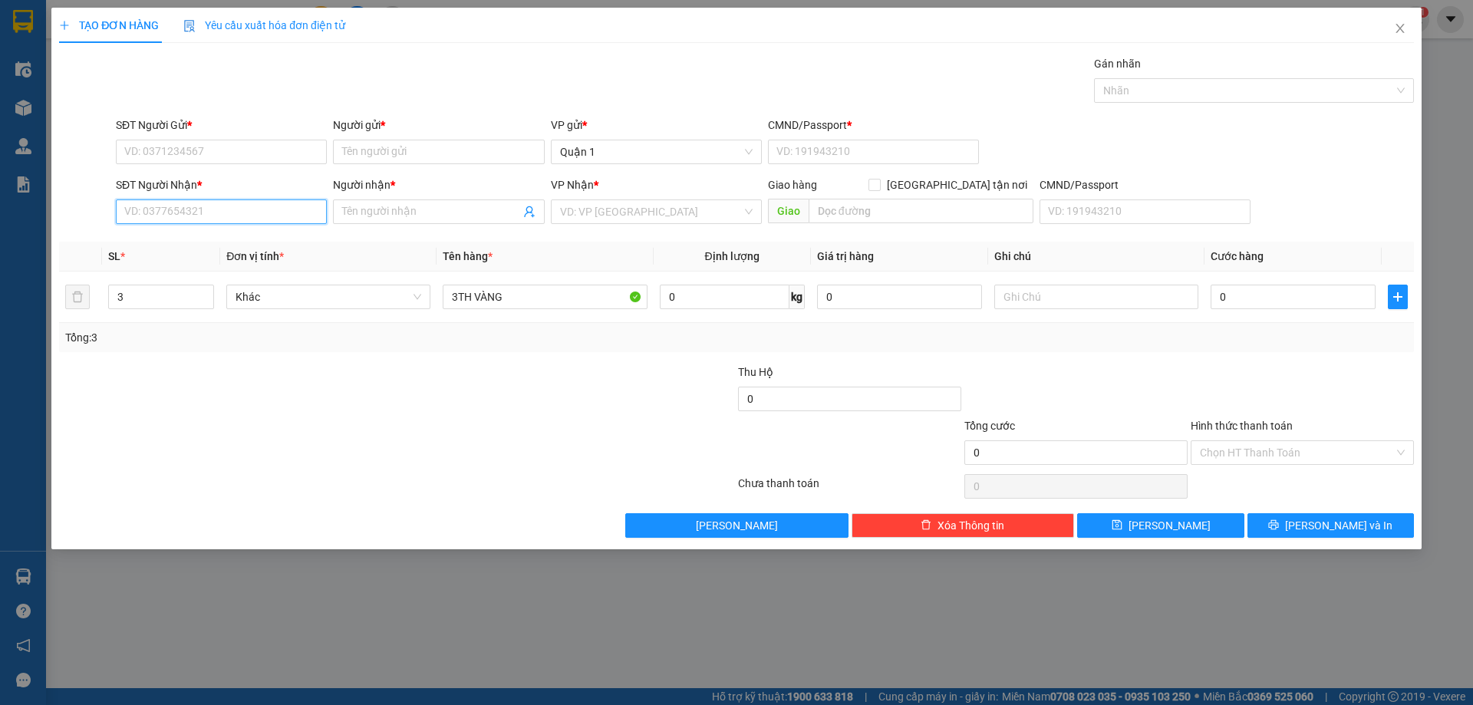
click at [253, 207] on input "SĐT Người Nhận *" at bounding box center [221, 211] width 211 height 25
click at [220, 228] on div "0339072012 0339072012 - DUY" at bounding box center [221, 242] width 211 height 31
click at [222, 233] on div "Transit Pickup Surcharge Ids Transit Deliver Surcharge Ids Transit Deliver Surc…" at bounding box center [736, 296] width 1355 height 483
click at [226, 212] on input "2012" at bounding box center [221, 211] width 211 height 25
drag, startPoint x: 229, startPoint y: 240, endPoint x: 229, endPoint y: 207, distance: 33.0
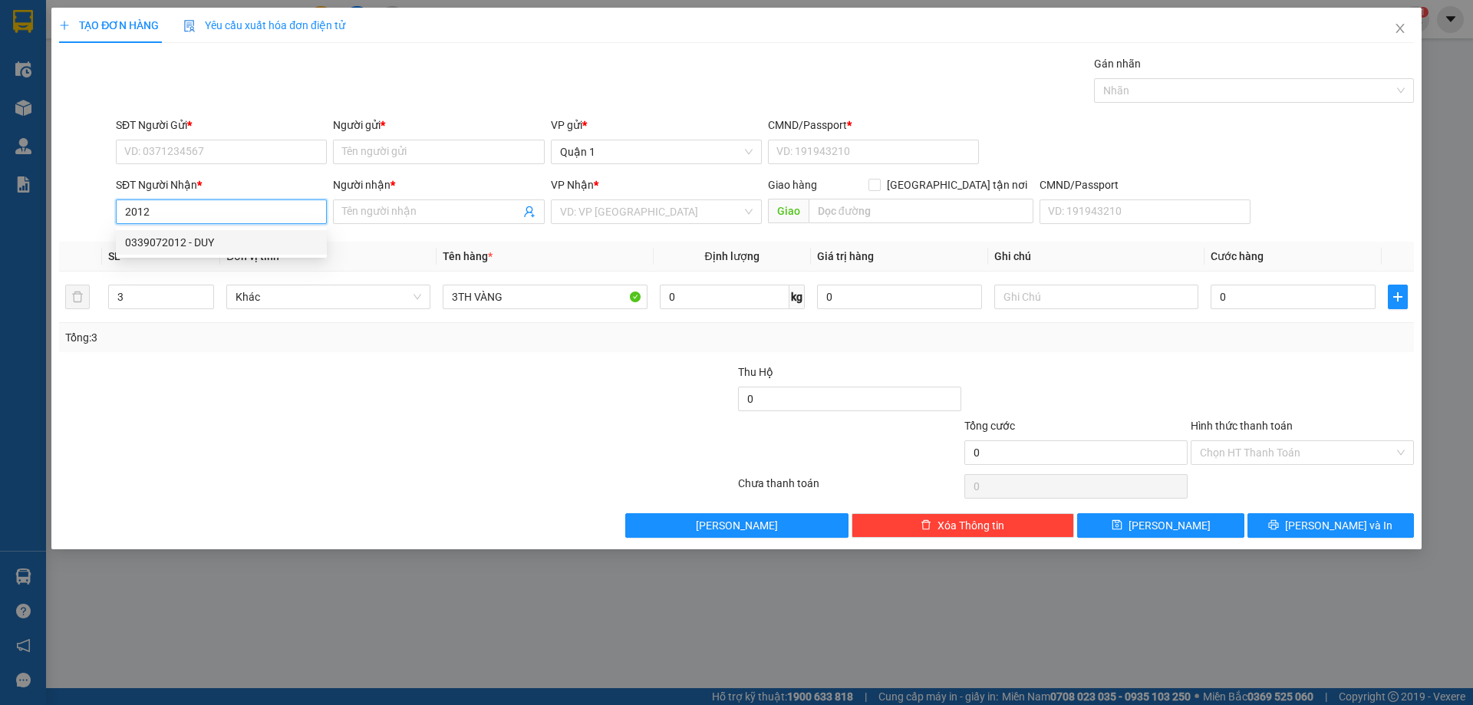
click at [229, 239] on div "0339072012 - DUY" at bounding box center [221, 242] width 193 height 17
type input "0339072012"
type input "DUY"
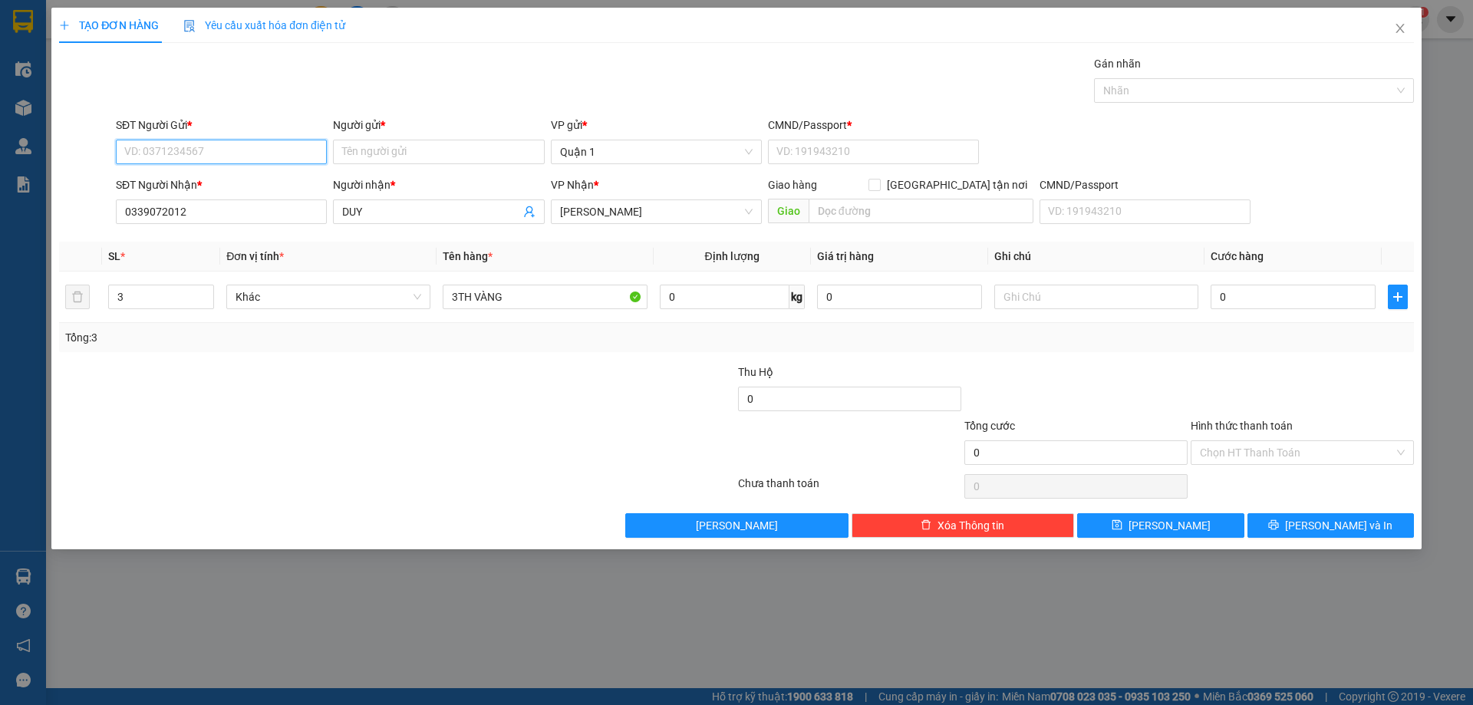
click at [255, 148] on input "SĐT Người Gửi *" at bounding box center [221, 152] width 211 height 25
click at [255, 150] on input "SĐT Người Gửi *" at bounding box center [221, 152] width 211 height 25
click at [364, 152] on input "Người gửi *" at bounding box center [438, 152] width 211 height 25
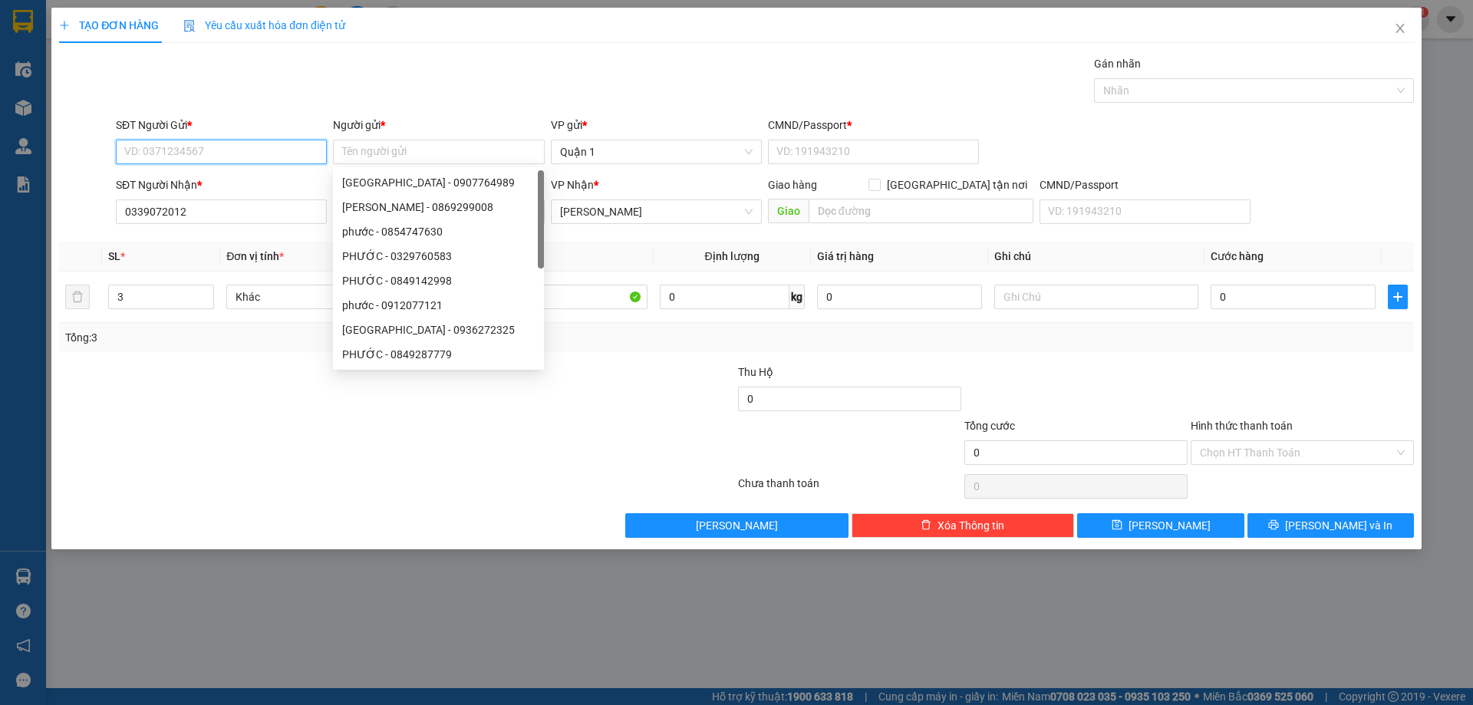
click at [275, 152] on input "SĐT Người Gửi *" at bounding box center [221, 152] width 211 height 25
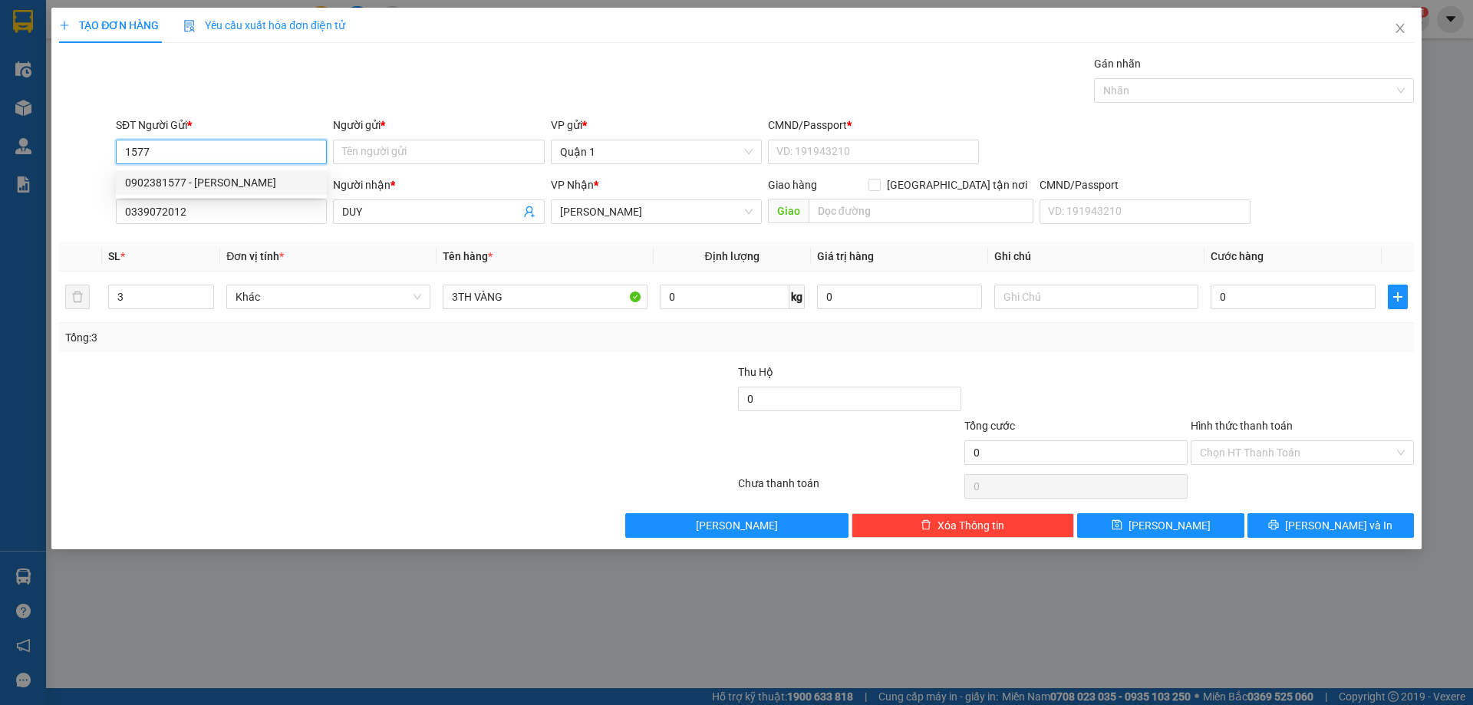
click at [245, 176] on div "0902381577 - [PERSON_NAME]" at bounding box center [221, 182] width 193 height 17
type input "0902381577"
type input "THẢO"
type input "1"
type input "0902381577"
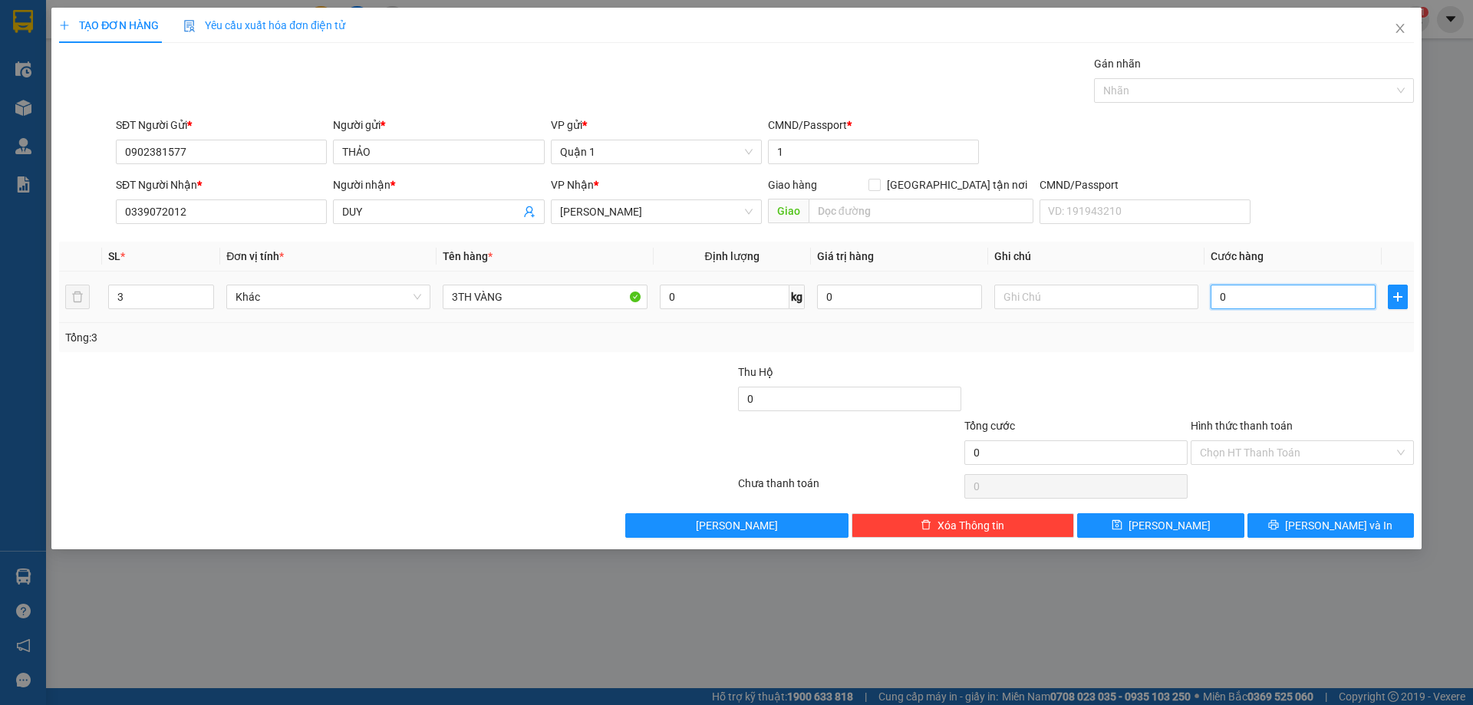
click at [1254, 296] on input "0" at bounding box center [1293, 297] width 165 height 25
type input "1"
type input "16"
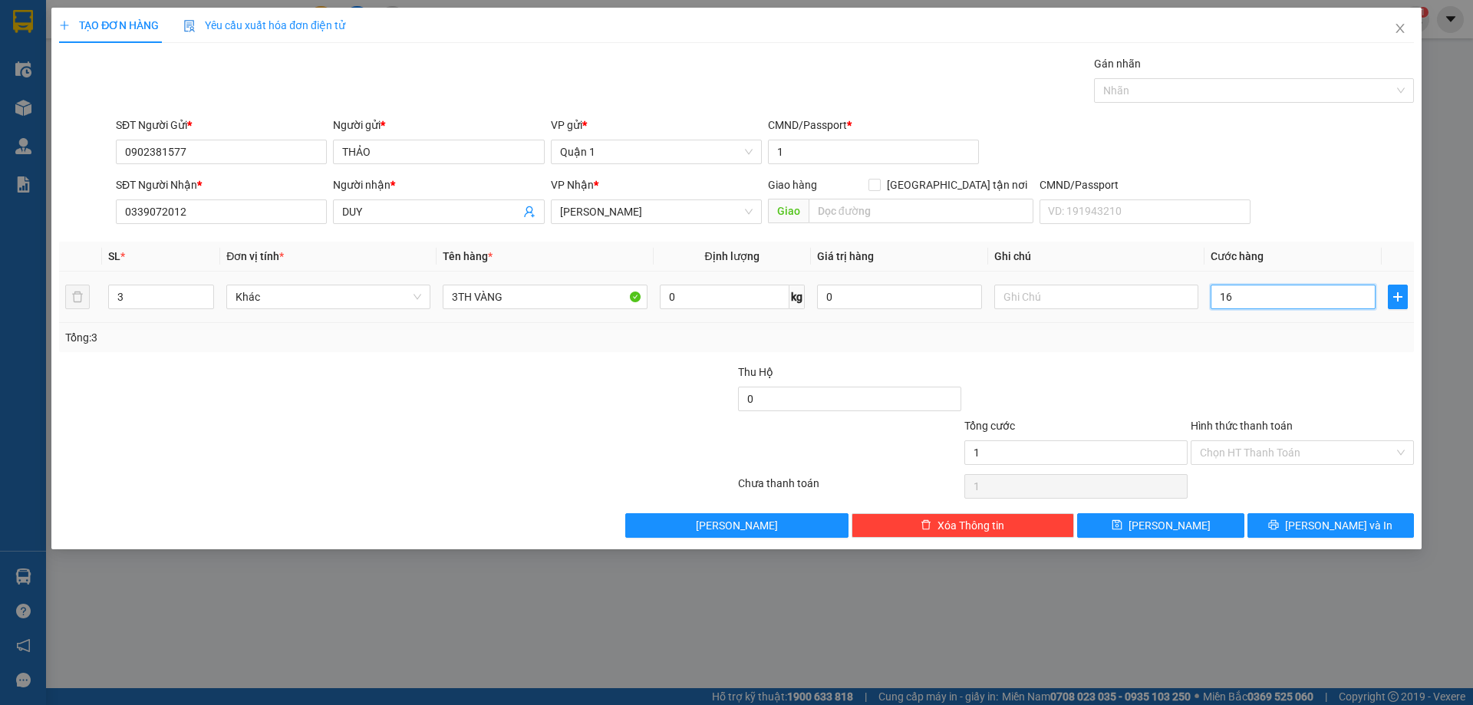
type input "16"
type input "160"
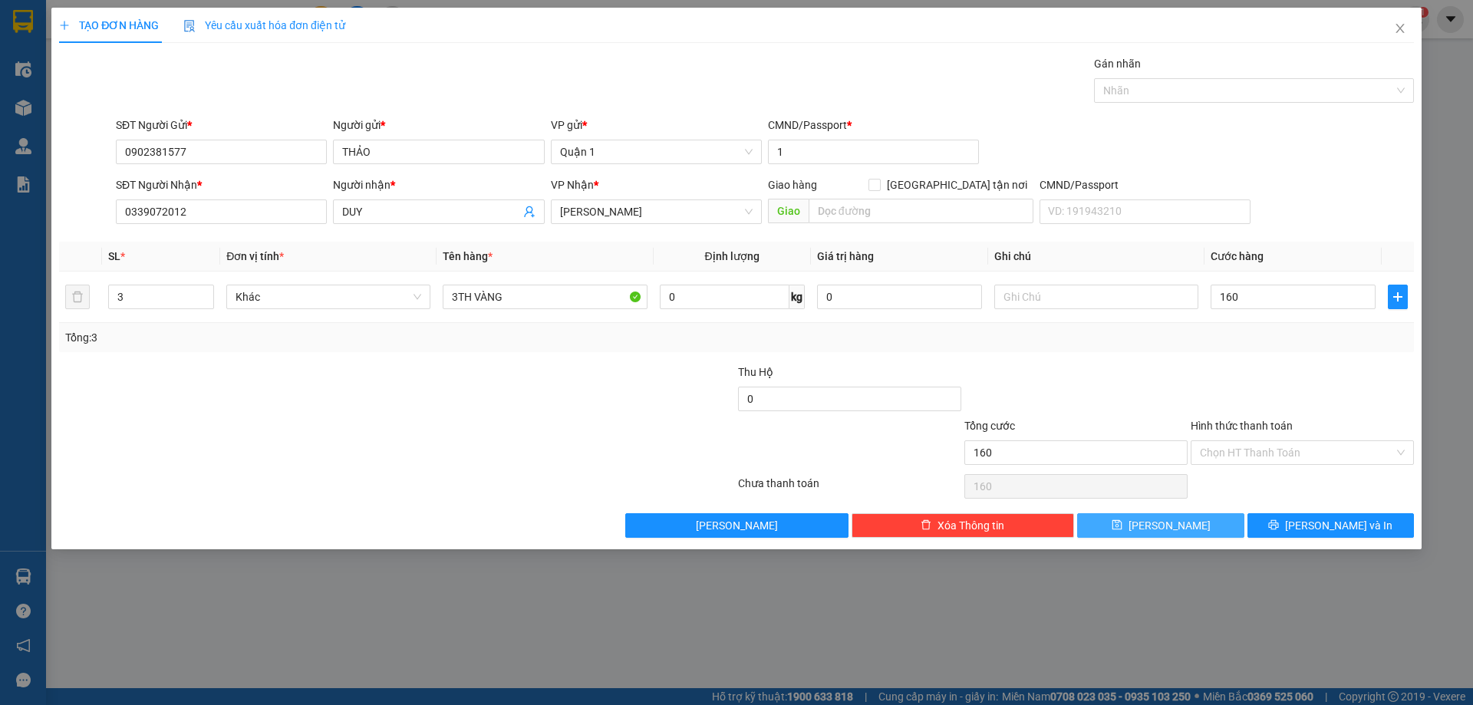
type input "160.000"
click at [1182, 514] on button "[PERSON_NAME]" at bounding box center [1160, 525] width 166 height 25
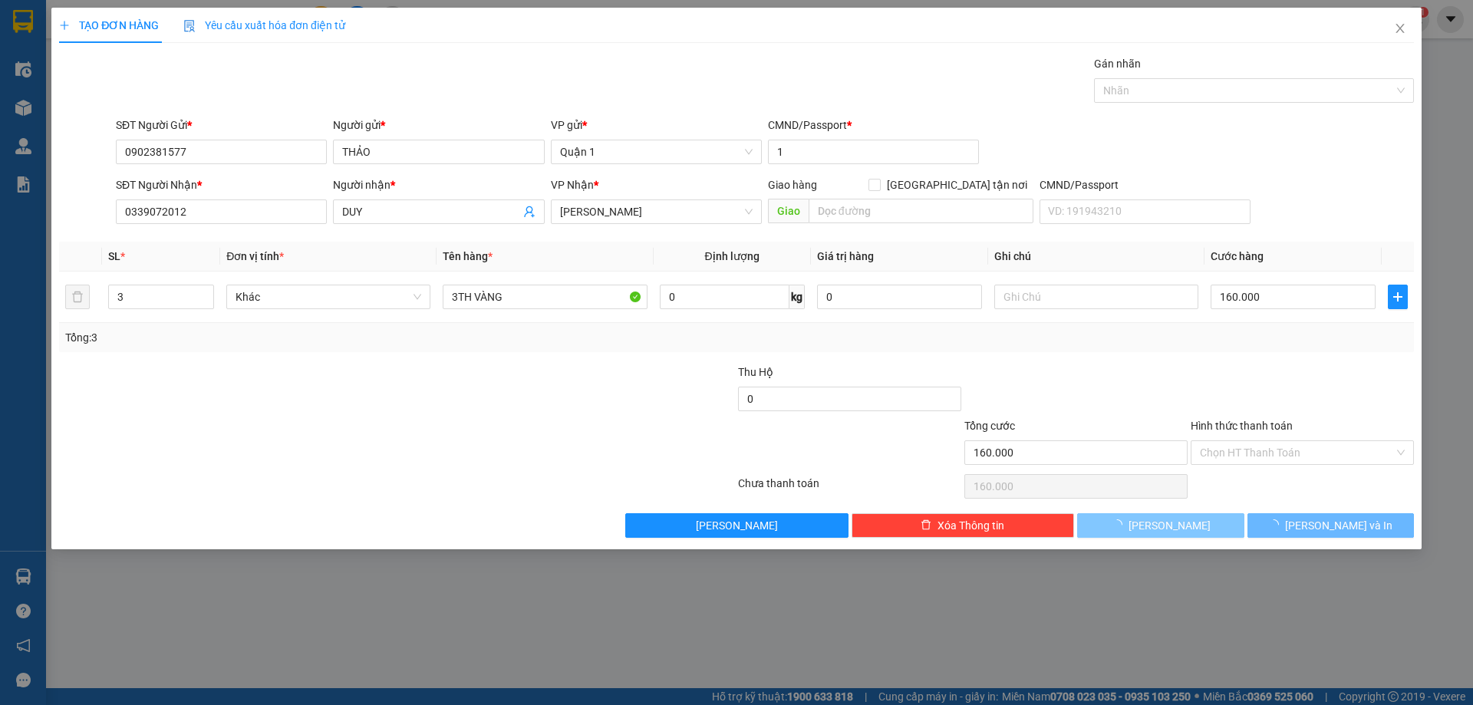
type input "1"
type input "0"
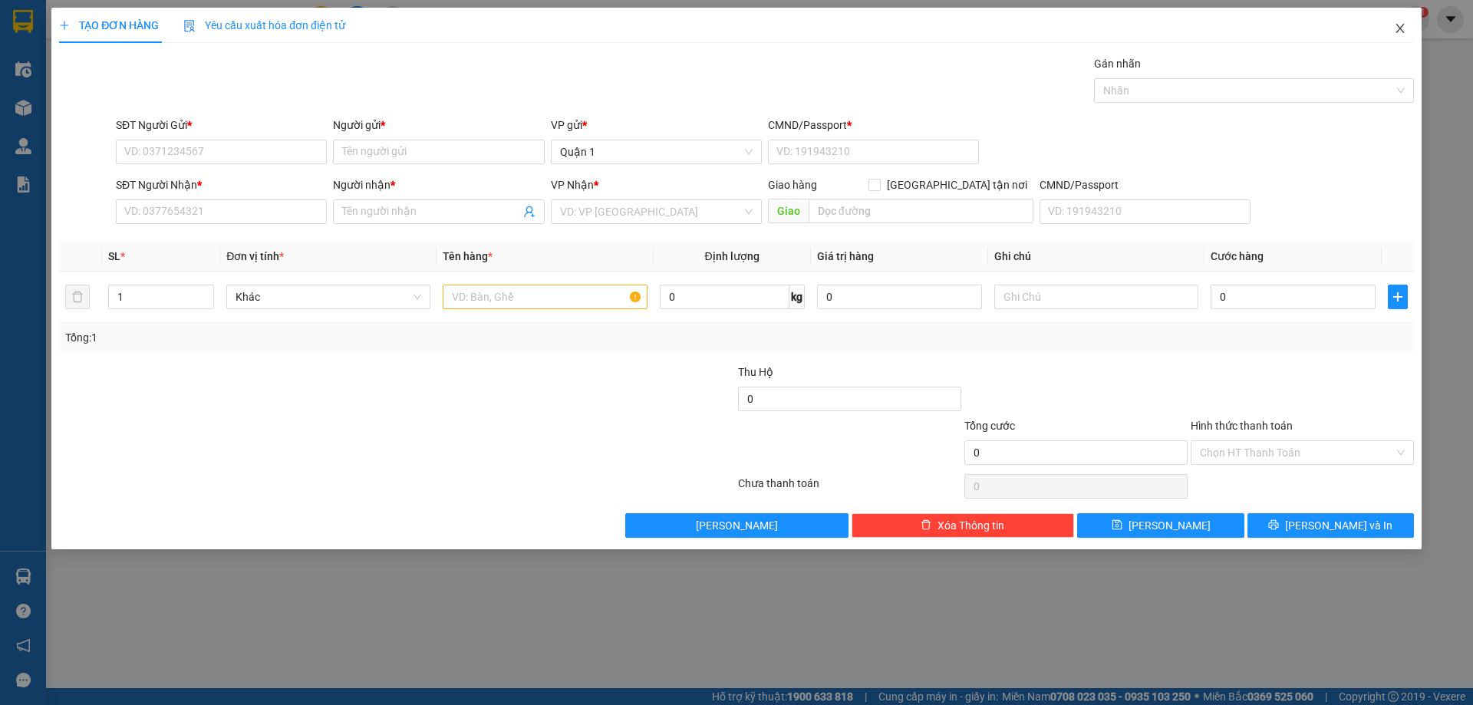
click at [1403, 33] on icon "close" at bounding box center [1400, 28] width 8 height 9
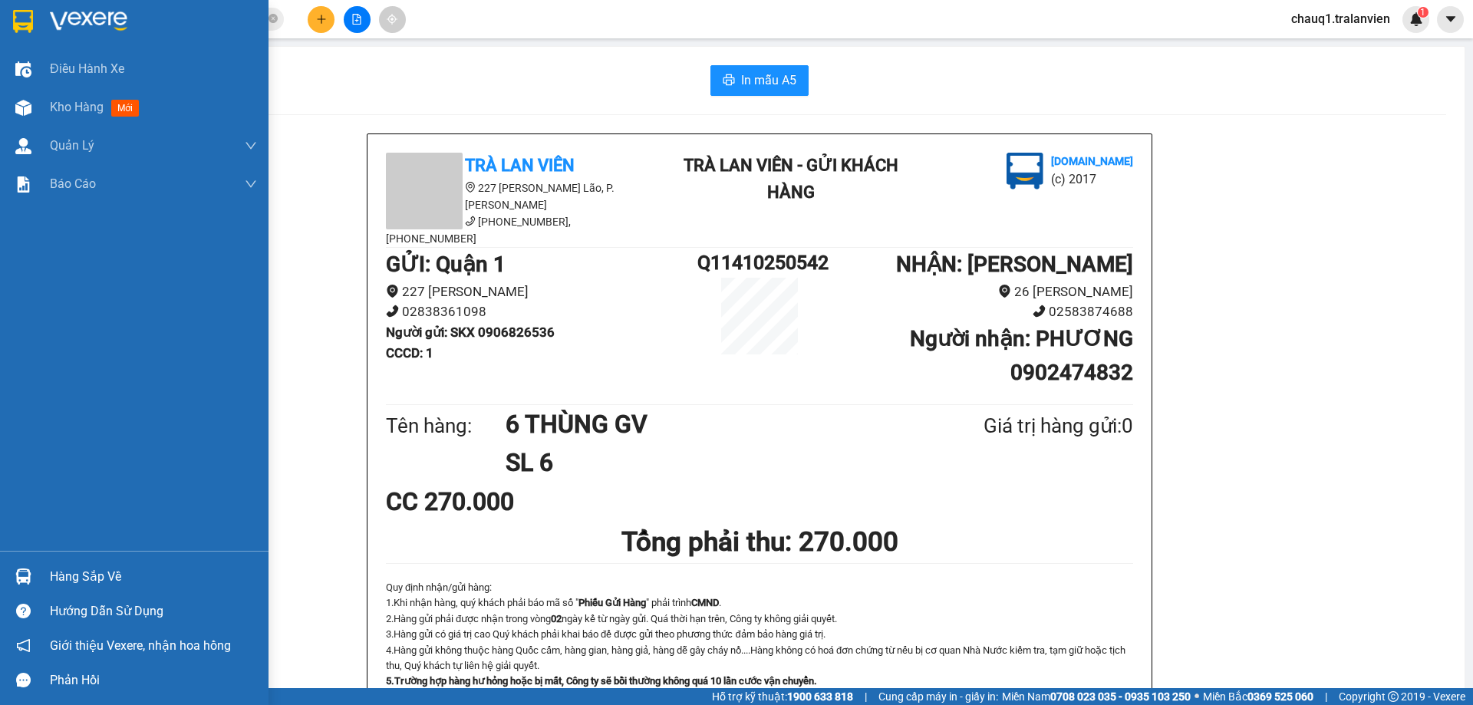
click at [51, 31] on img at bounding box center [88, 21] width 77 height 23
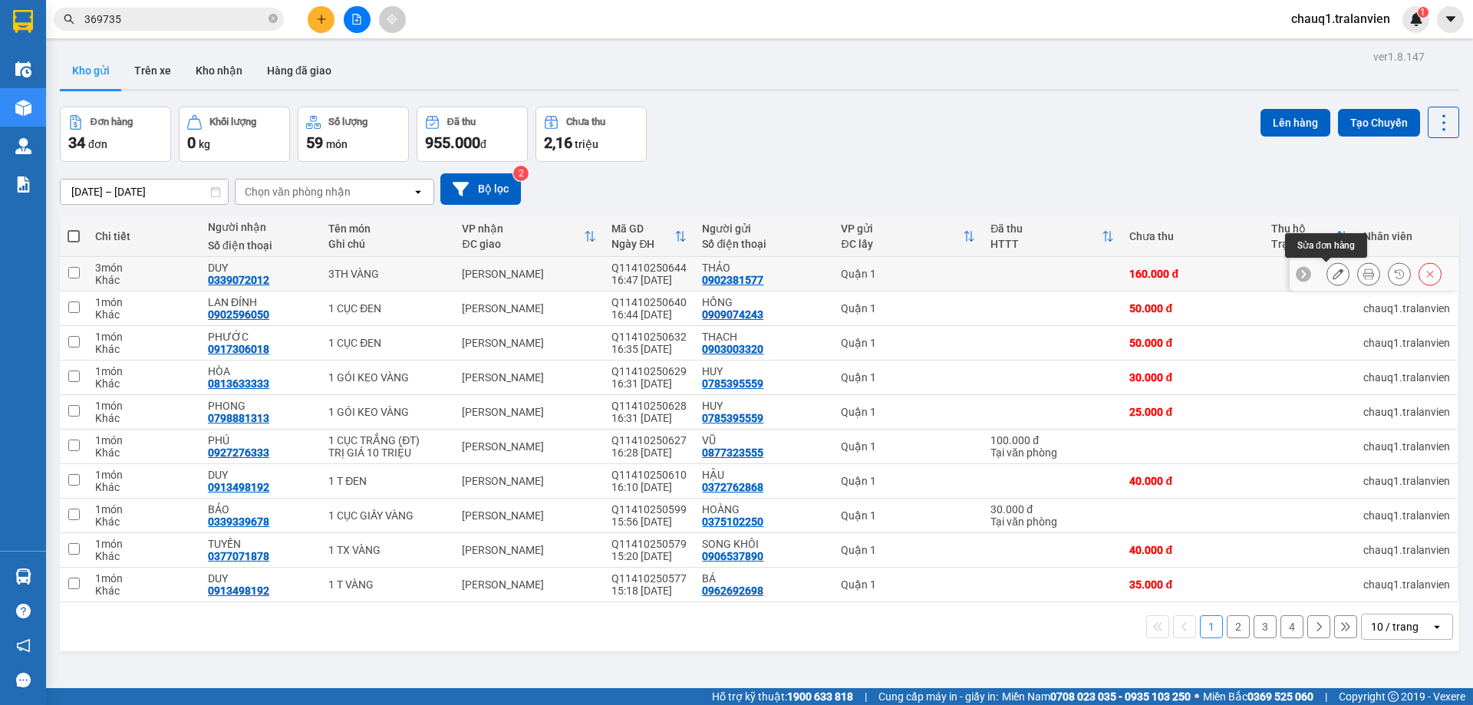
click at [1333, 277] on icon at bounding box center [1338, 274] width 11 height 11
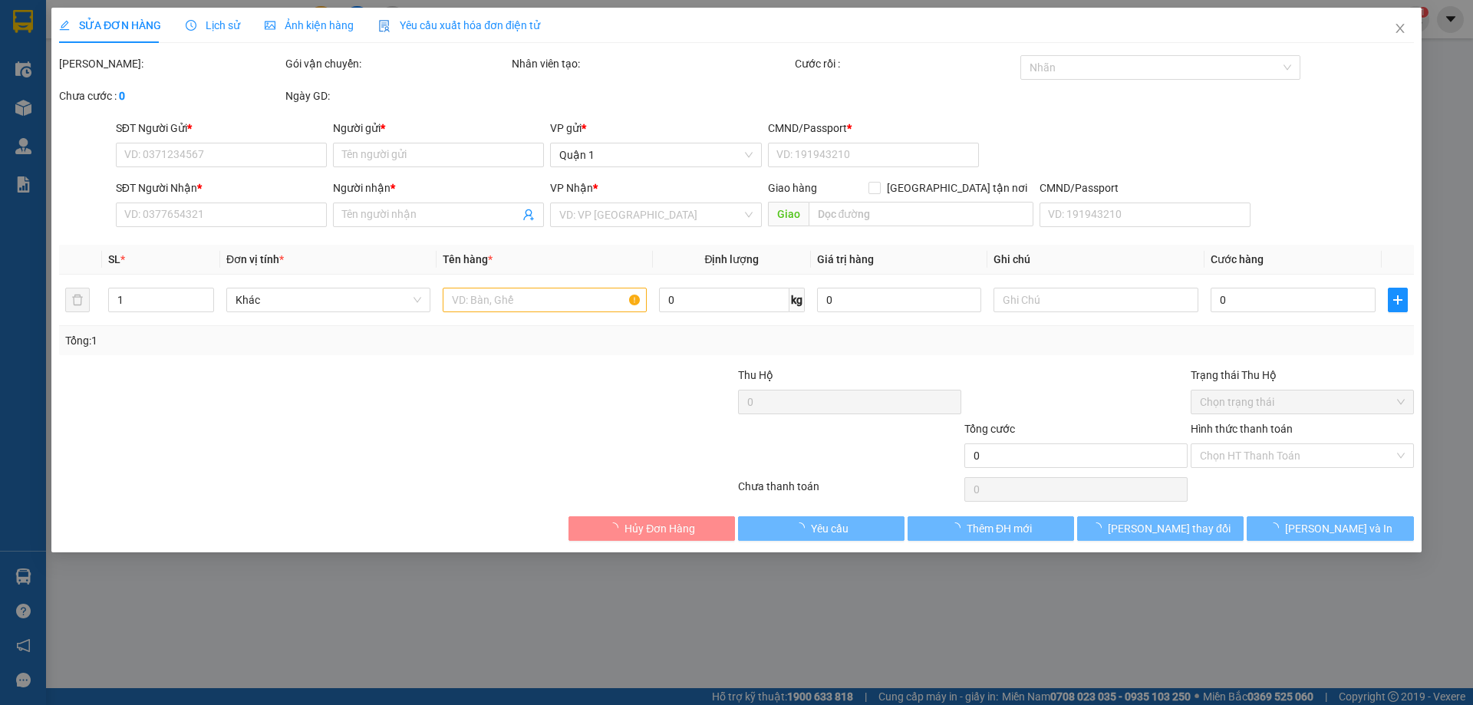
type input "0902381577"
type input "THẢO"
type input "1"
type input "0339072012"
type input "DUY"
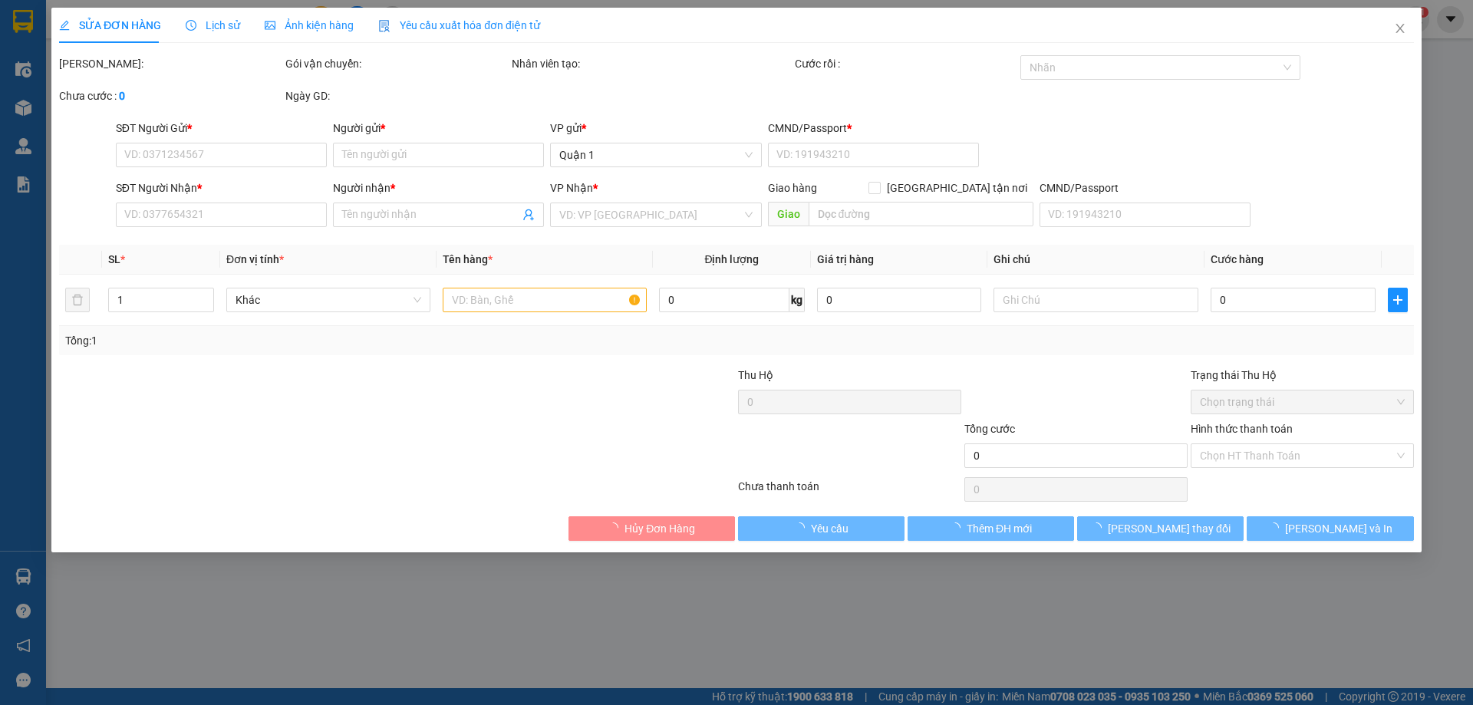
type input "160.000"
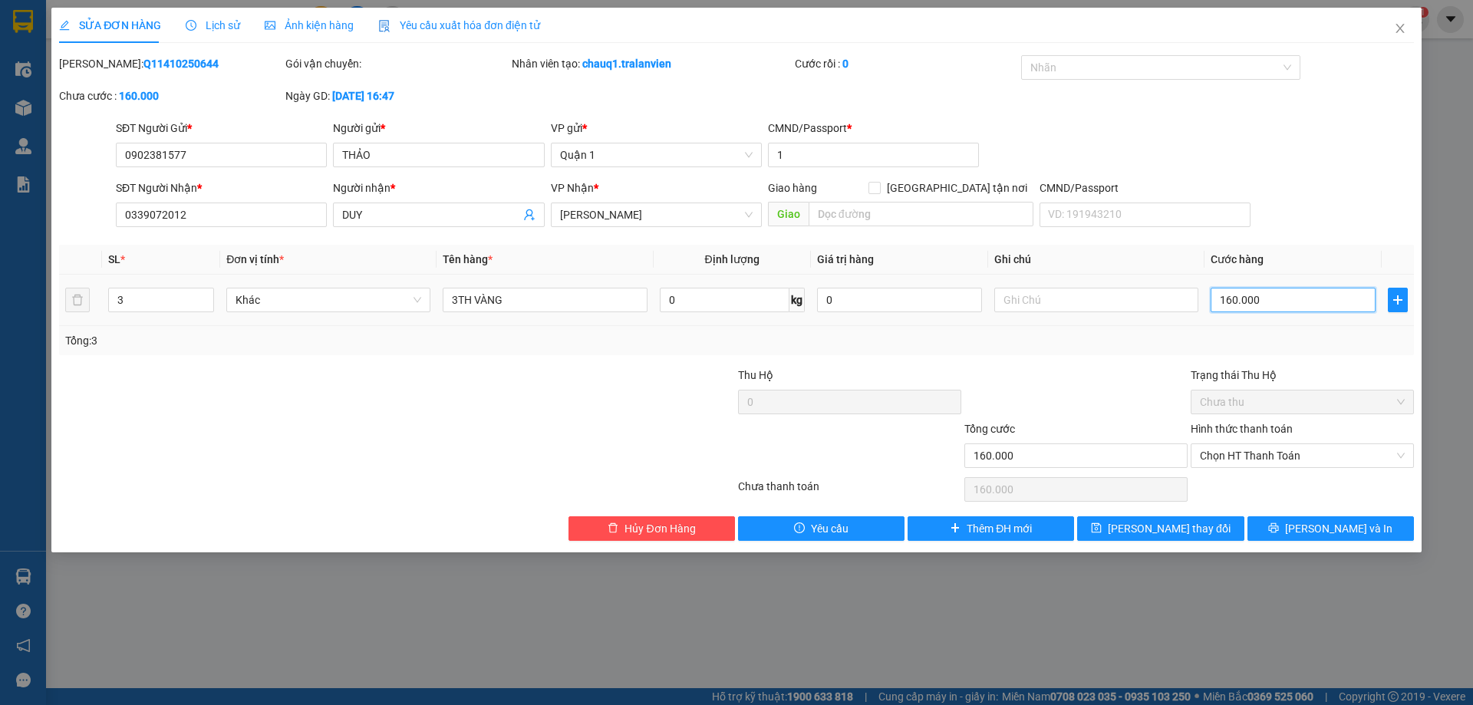
click at [1267, 307] on input "160.000" at bounding box center [1293, 300] width 165 height 25
type input "1"
type input "14"
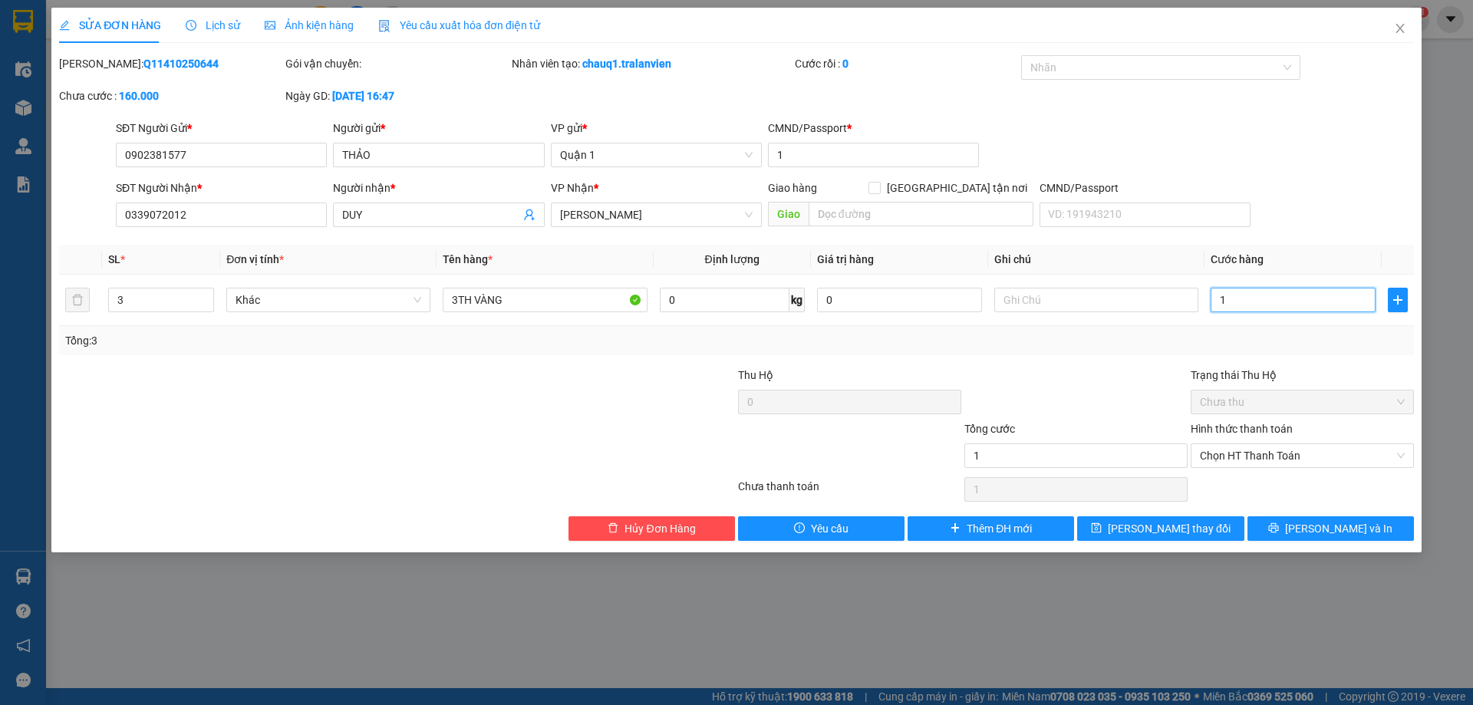
type input "14"
type input "140"
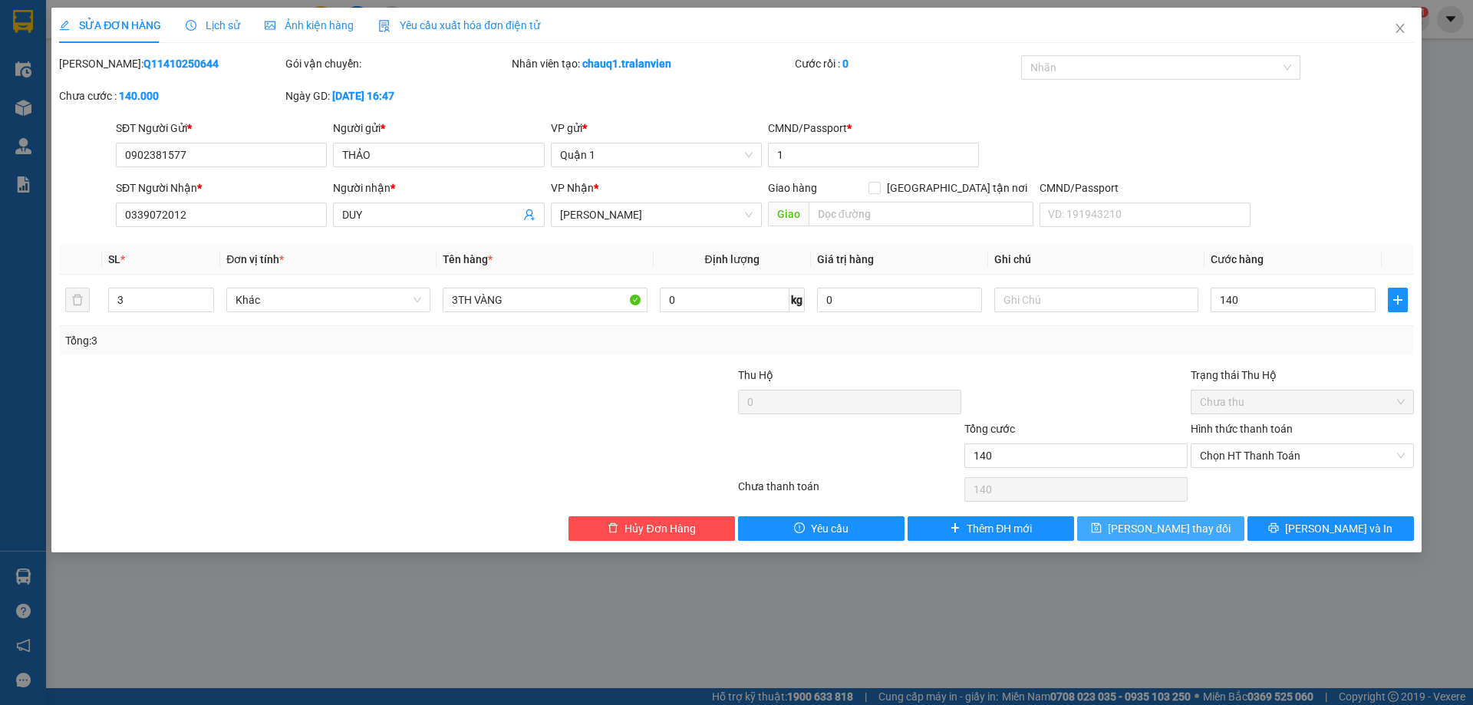
type input "140.000"
click at [1196, 527] on span "[PERSON_NAME] thay đổi" at bounding box center [1169, 528] width 123 height 17
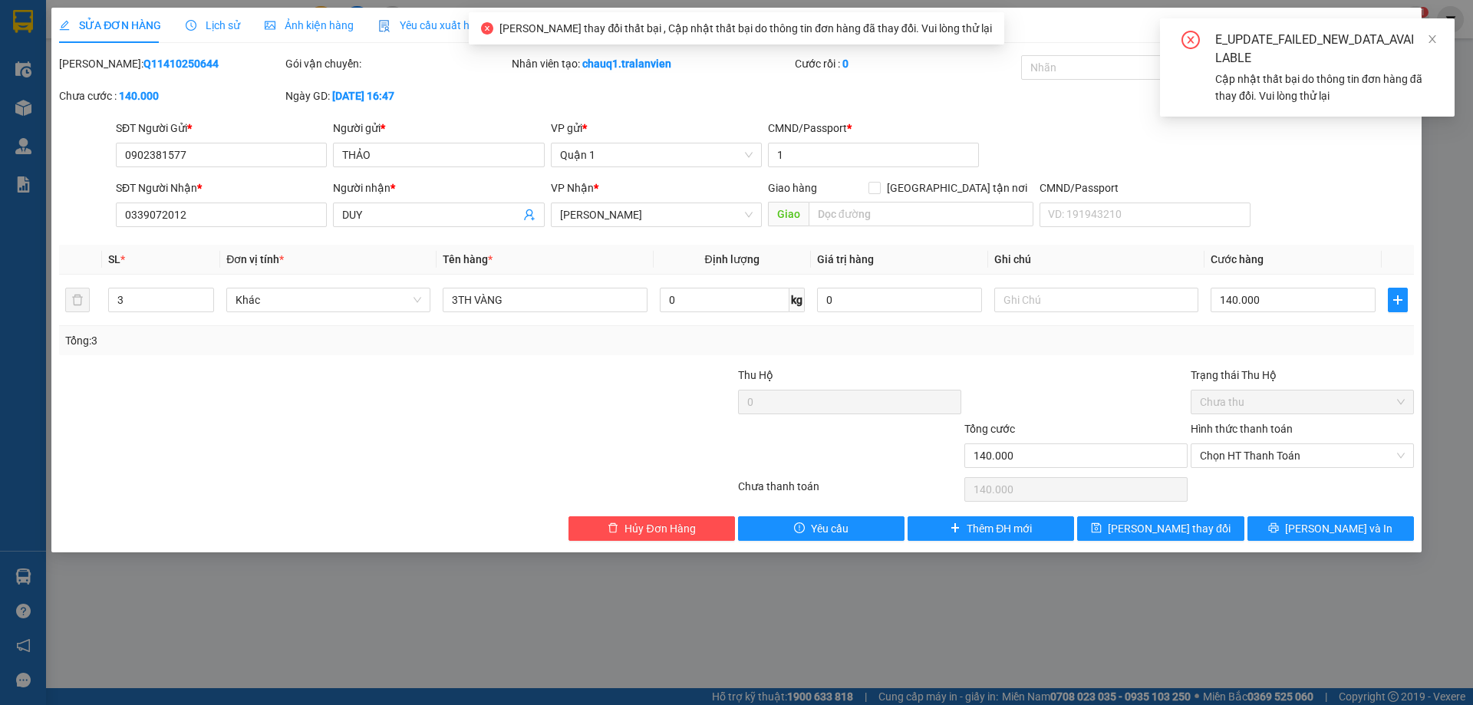
click at [1431, 29] on div "E_UPDATE_FAILED_NEW_DATA_AVAILABLE Cập nhật thất bại do thông tin đơn hàng đã t…" at bounding box center [1307, 67] width 295 height 98
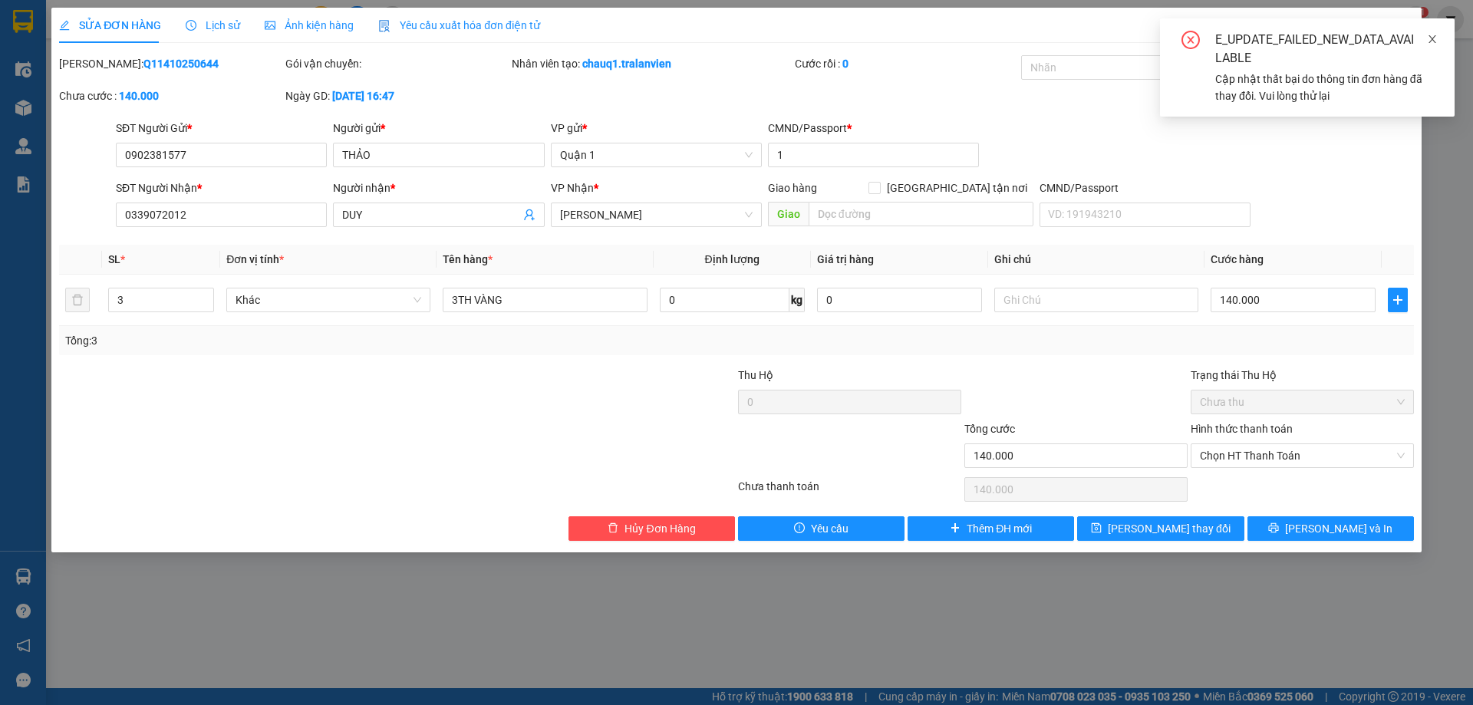
click at [1436, 35] on icon "close" at bounding box center [1433, 39] width 8 height 8
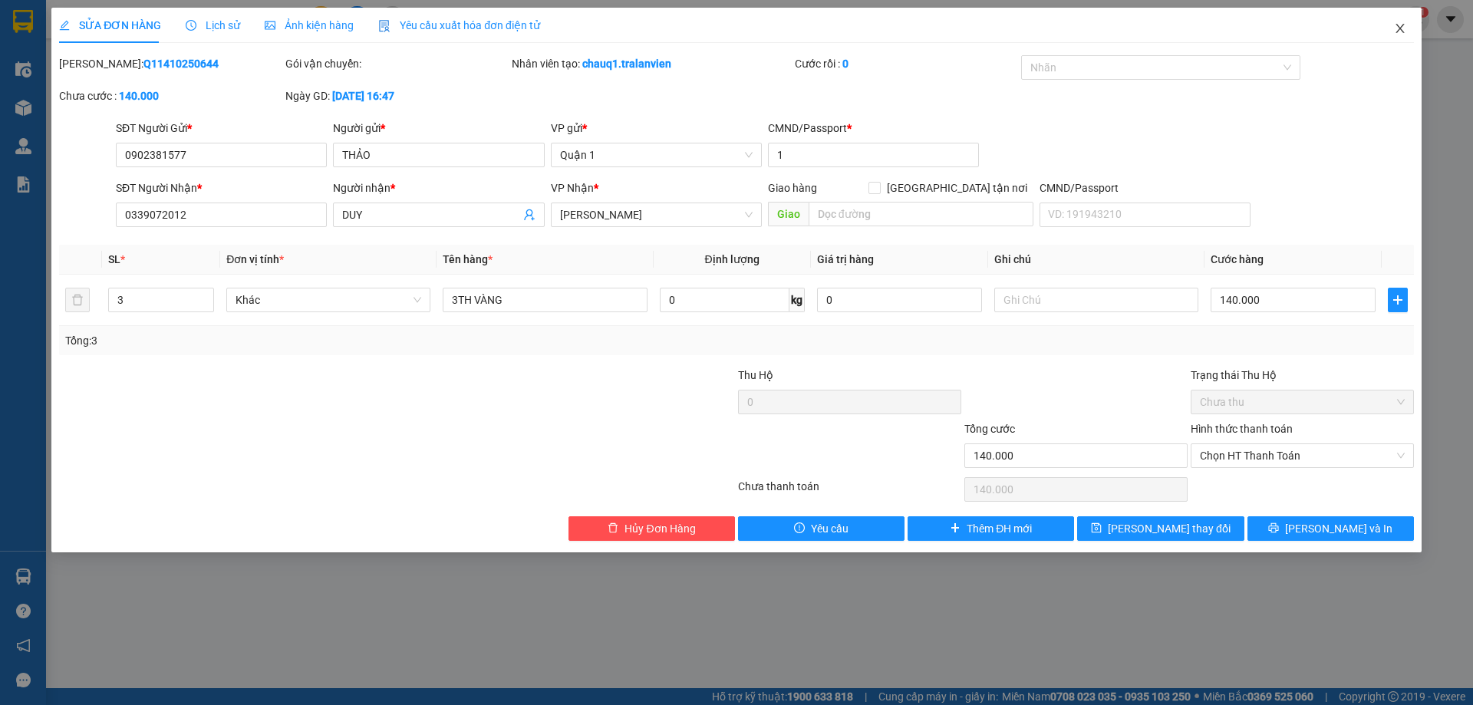
click at [1398, 28] on icon "close" at bounding box center [1400, 28] width 12 height 12
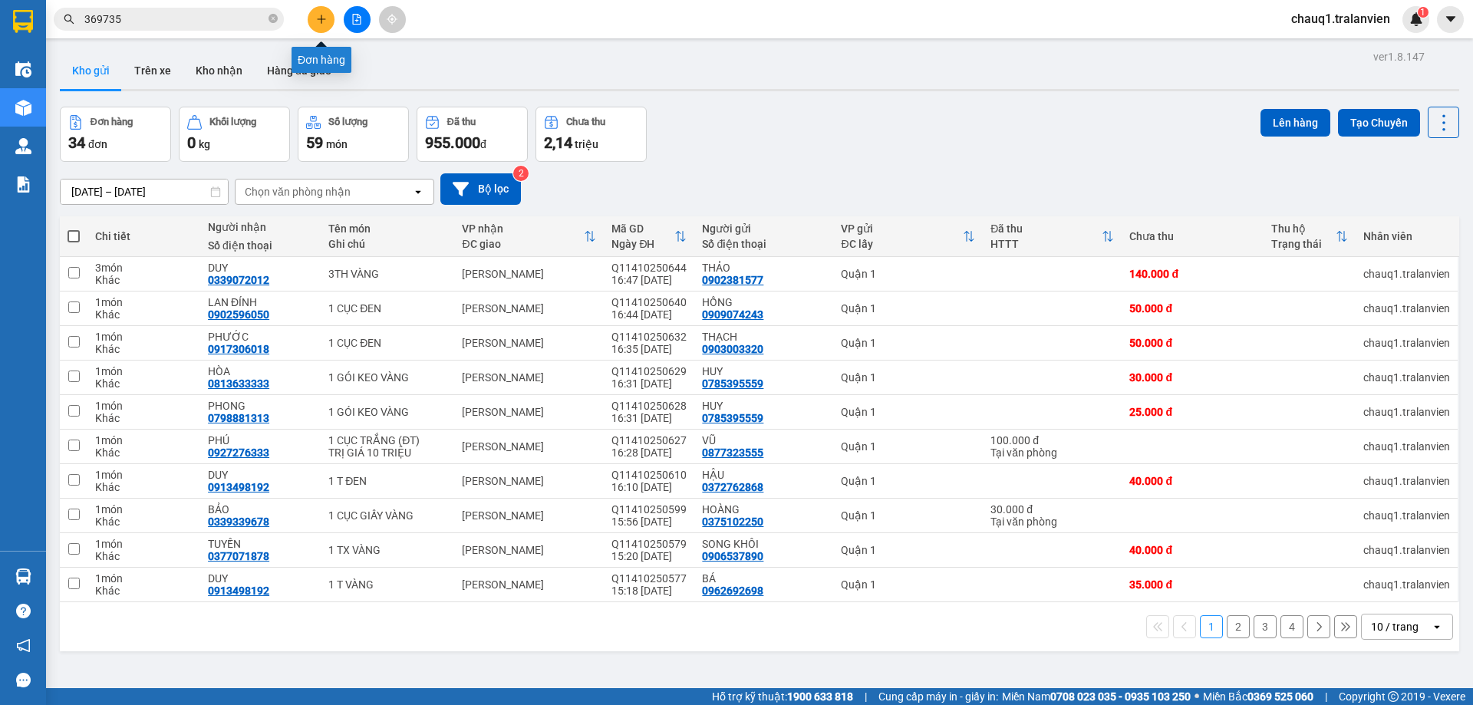
click at [324, 21] on icon "plus" at bounding box center [321, 19] width 11 height 11
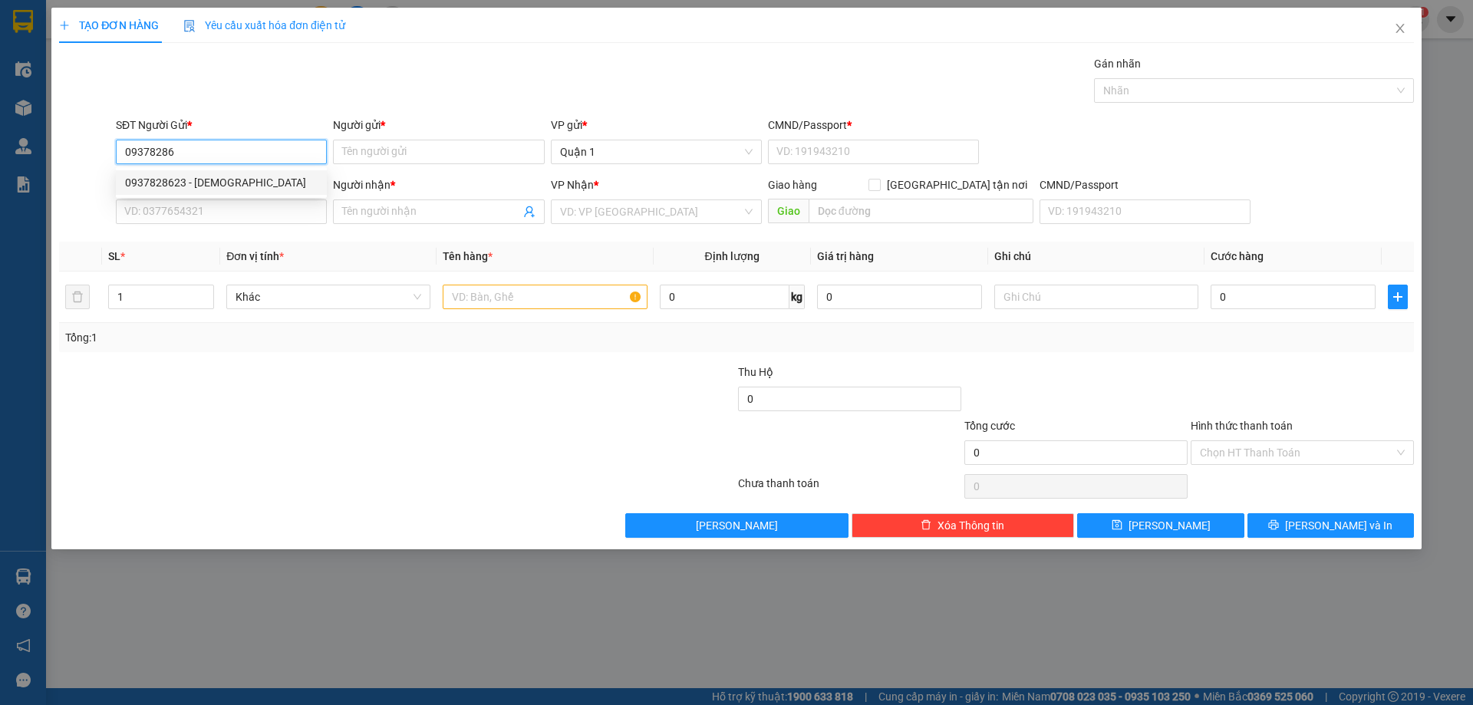
click at [276, 172] on div "0937828623 - [DEMOGRAPHIC_DATA]" at bounding box center [221, 182] width 211 height 25
type input "0937828623"
type input "[DEMOGRAPHIC_DATA]"
type input "1"
type input "0902545179"
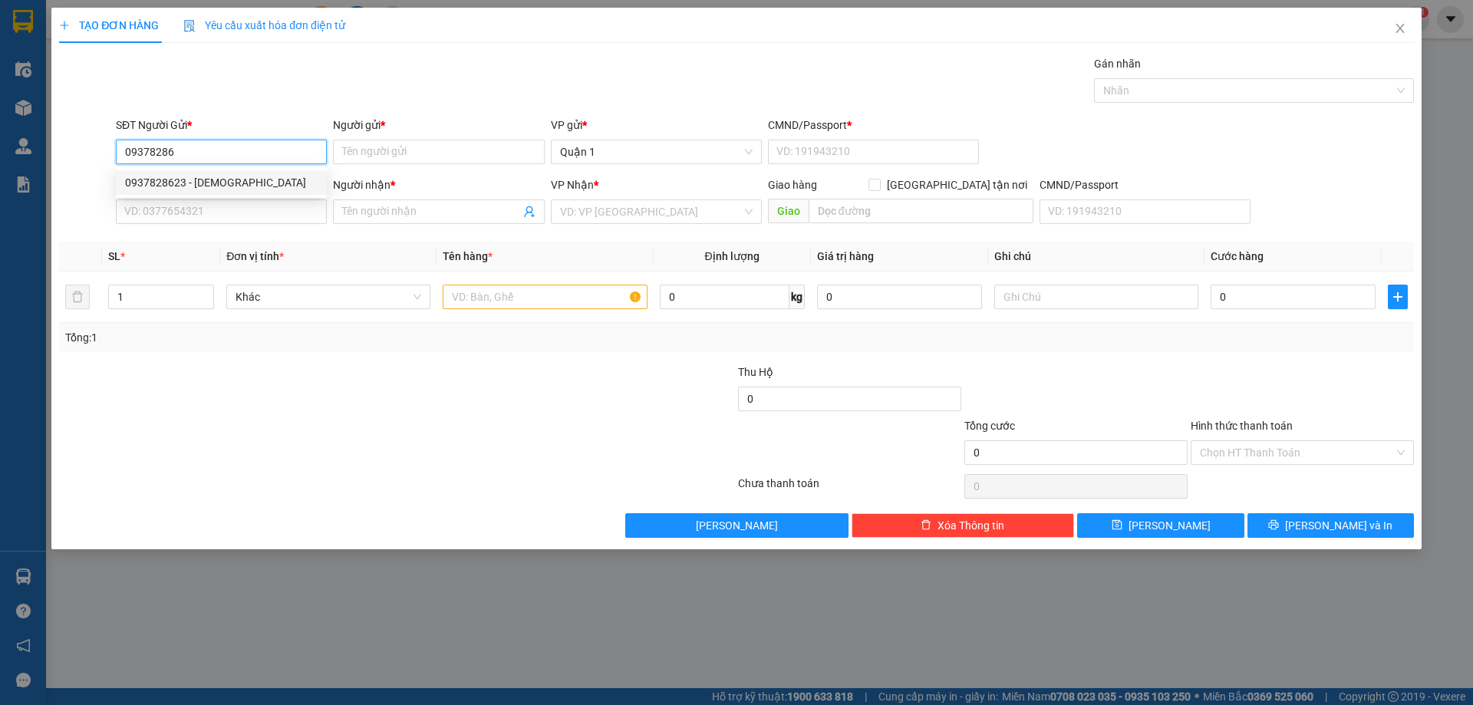
type input "HẰNG"
type input "0937828623"
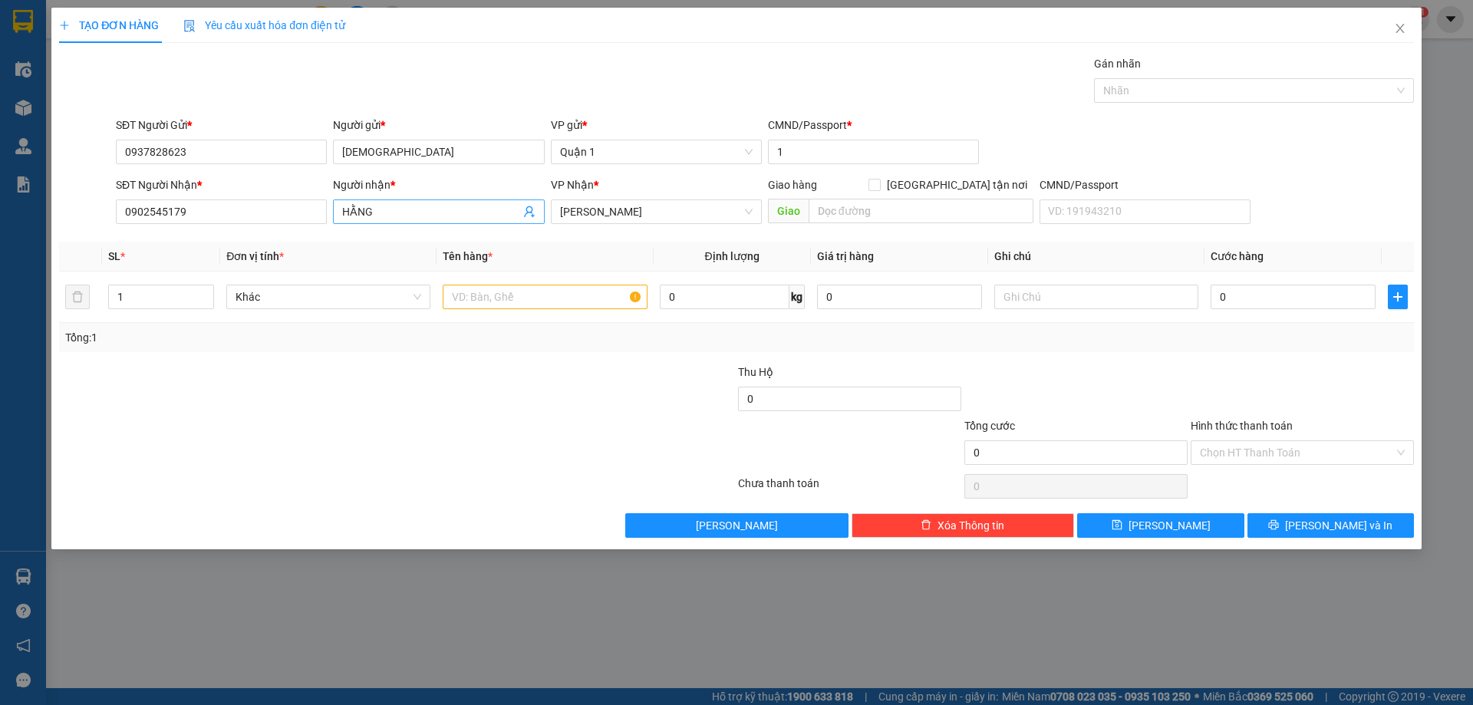
click at [377, 209] on input "HẰNG" at bounding box center [430, 211] width 177 height 17
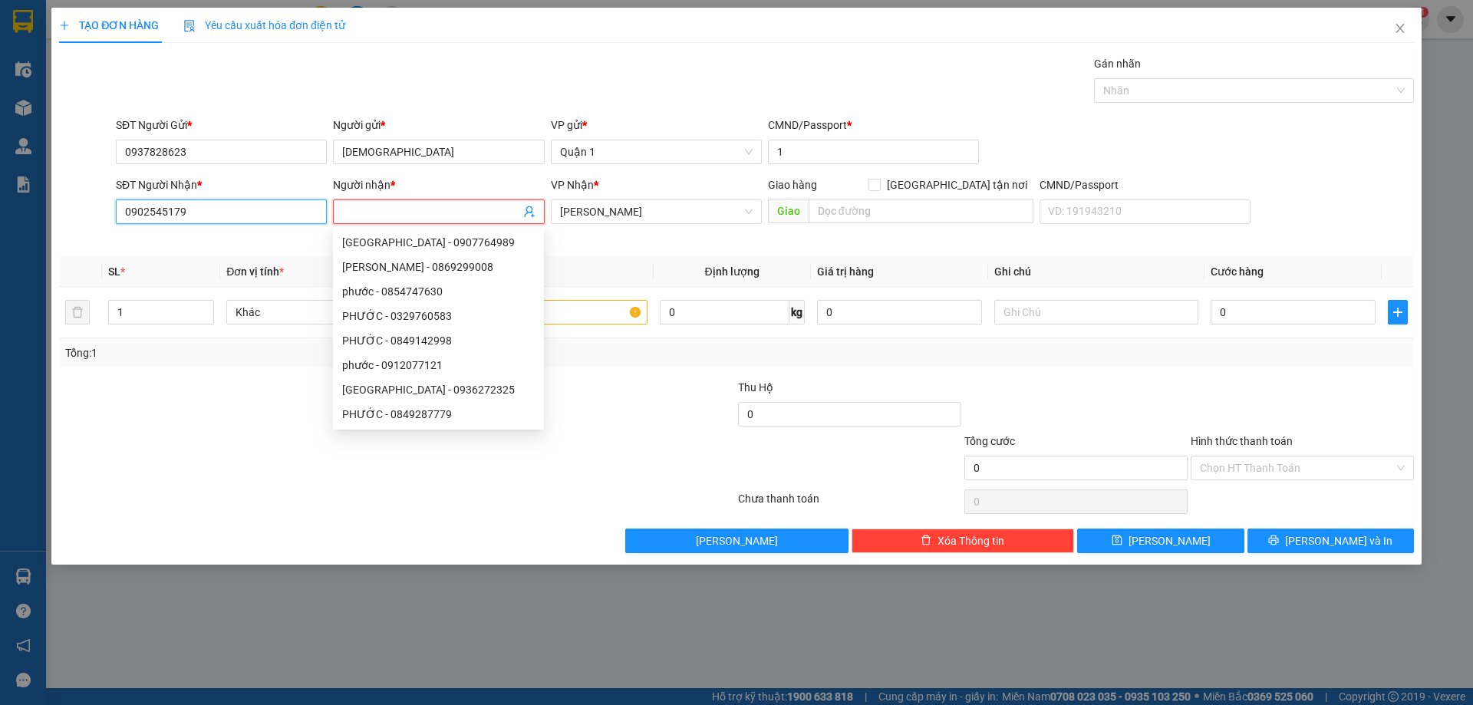
click at [199, 218] on input "0902545179" at bounding box center [221, 211] width 211 height 25
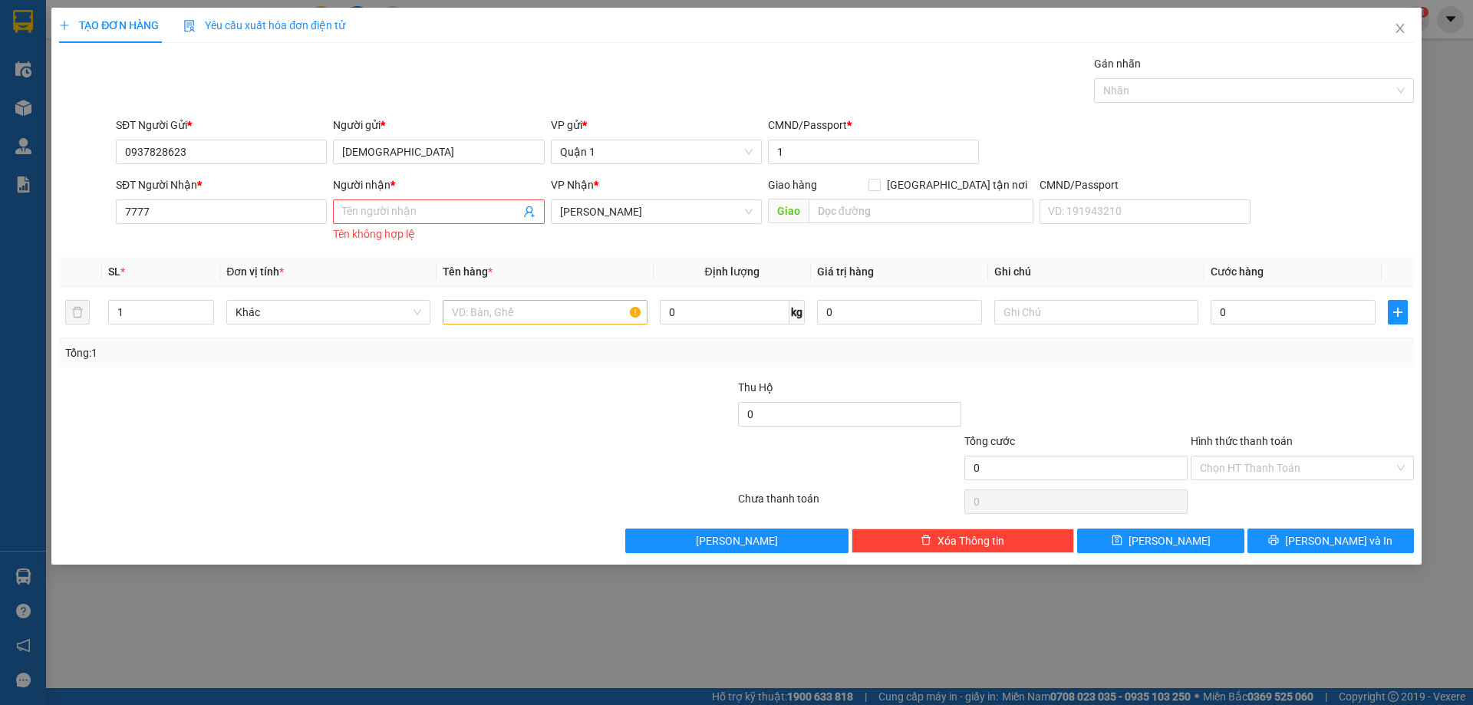
click at [215, 240] on div "SĐT Người Nhận * 7777 7777" at bounding box center [221, 210] width 217 height 69
click at [227, 209] on input "7777" at bounding box center [221, 211] width 211 height 25
click at [225, 216] on input "7777" at bounding box center [221, 211] width 211 height 25
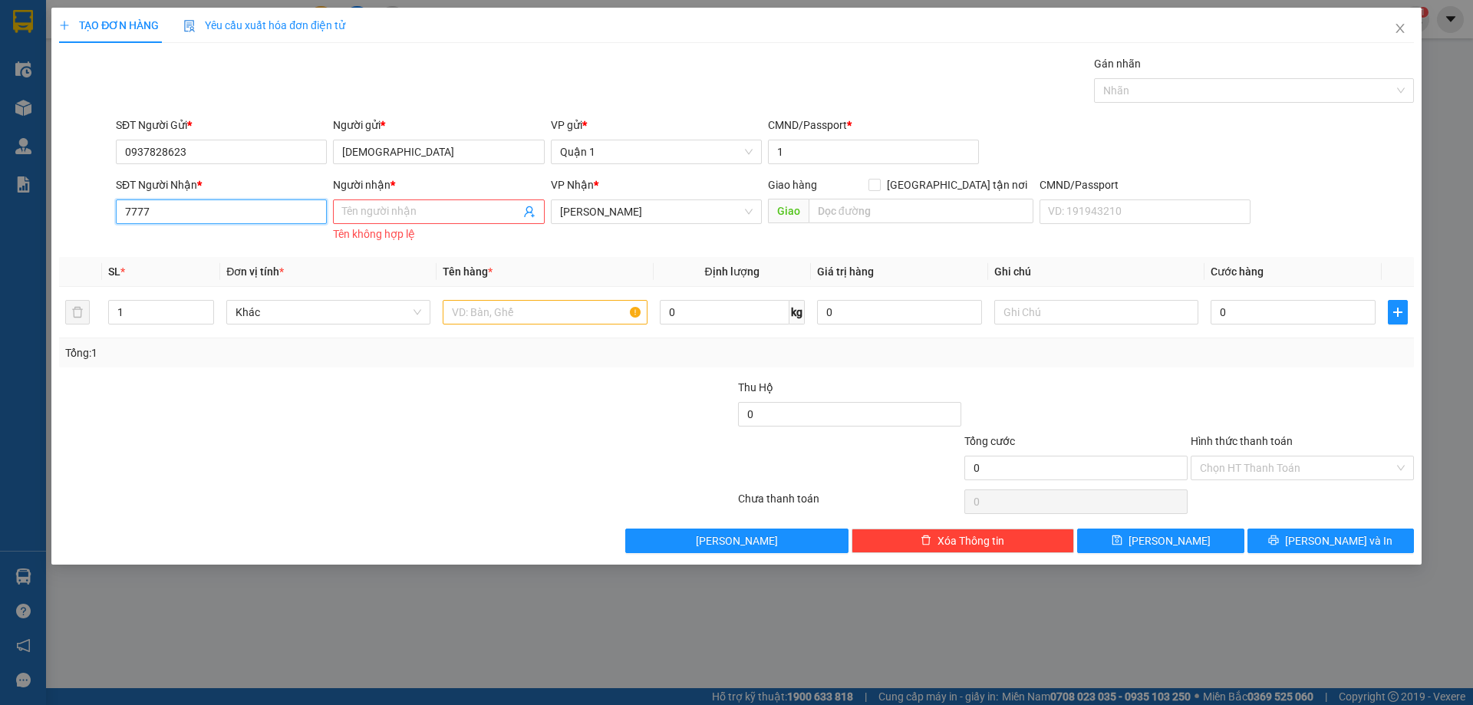
click at [226, 216] on input "7777" at bounding box center [221, 211] width 211 height 25
click at [241, 261] on div "0793937777 - THẢO NGUYÊN" at bounding box center [221, 267] width 193 height 17
type input "0793937777"
type input "THẢO NGUYÊN"
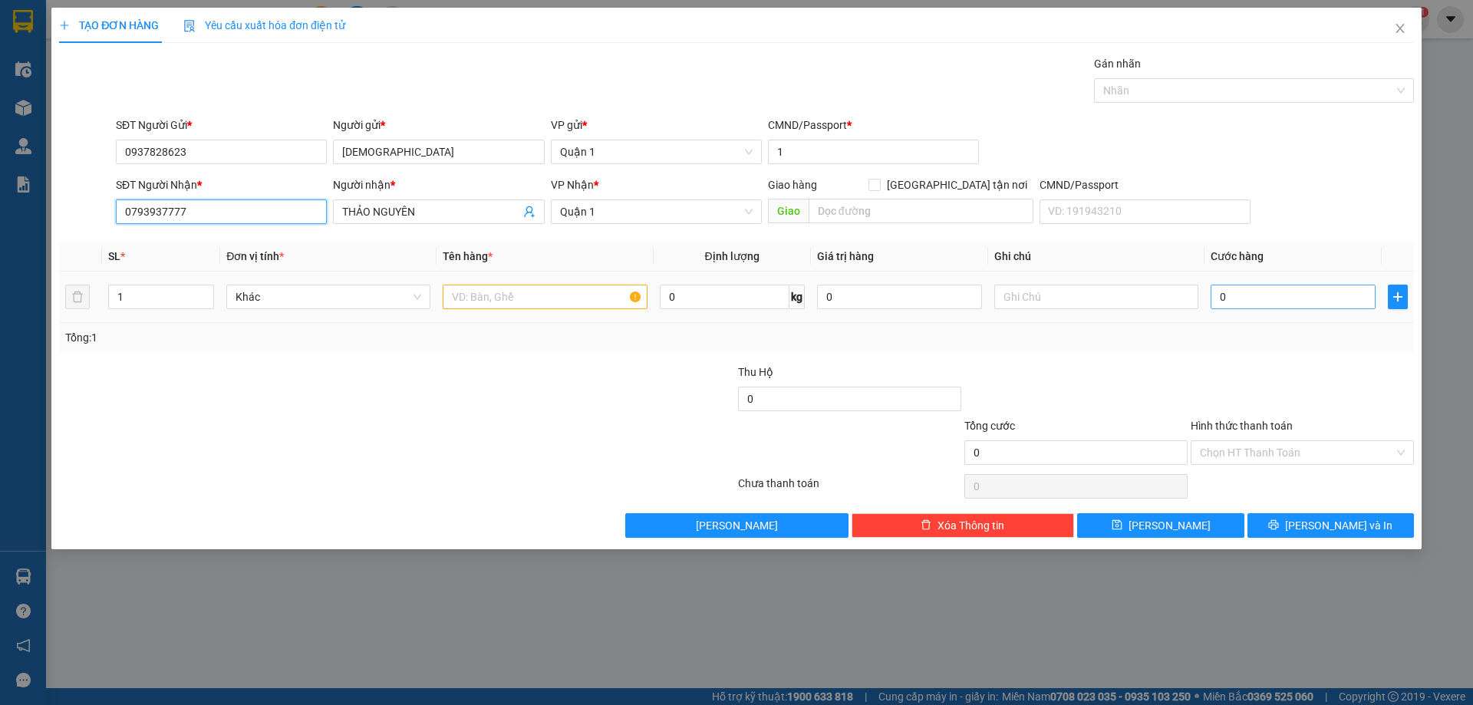
type input "0793937777"
click at [1257, 299] on input "0" at bounding box center [1293, 297] width 165 height 25
type input "1"
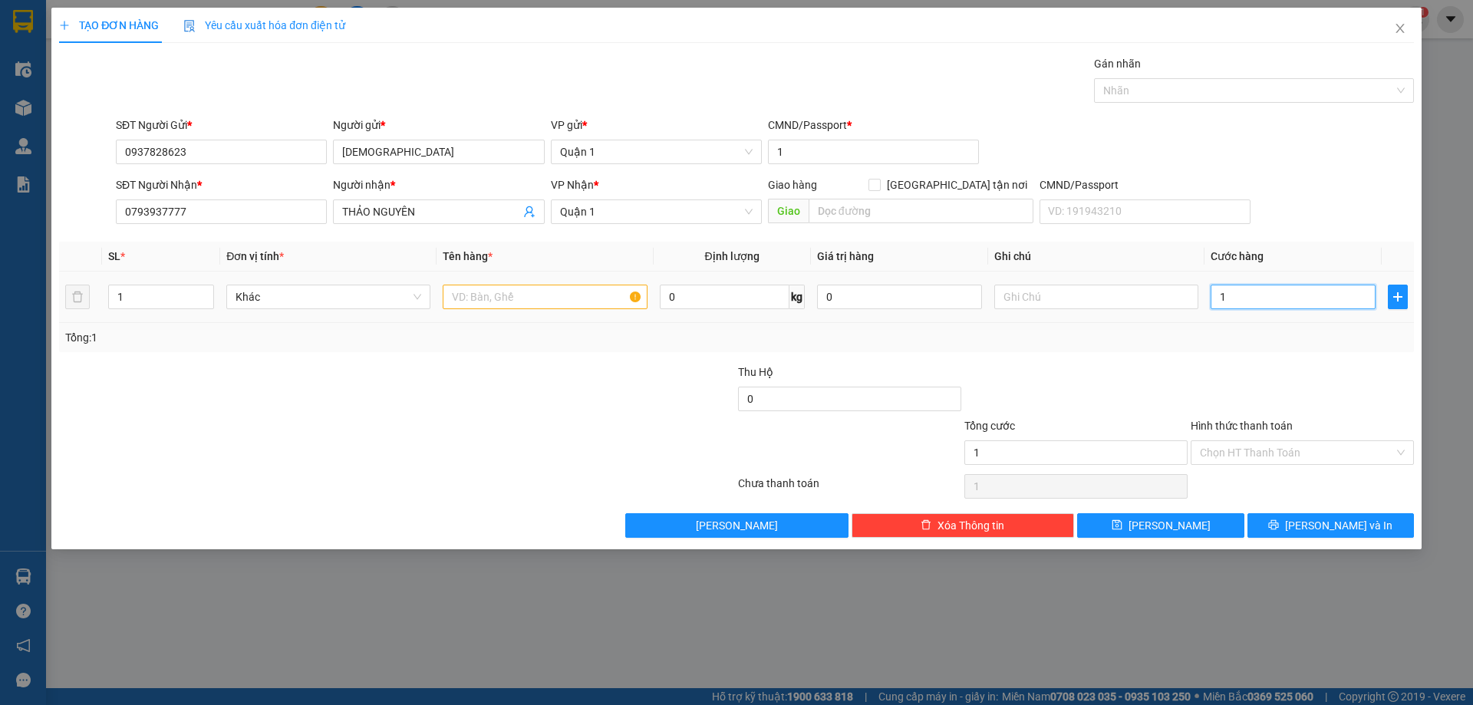
type input "13"
type input "130"
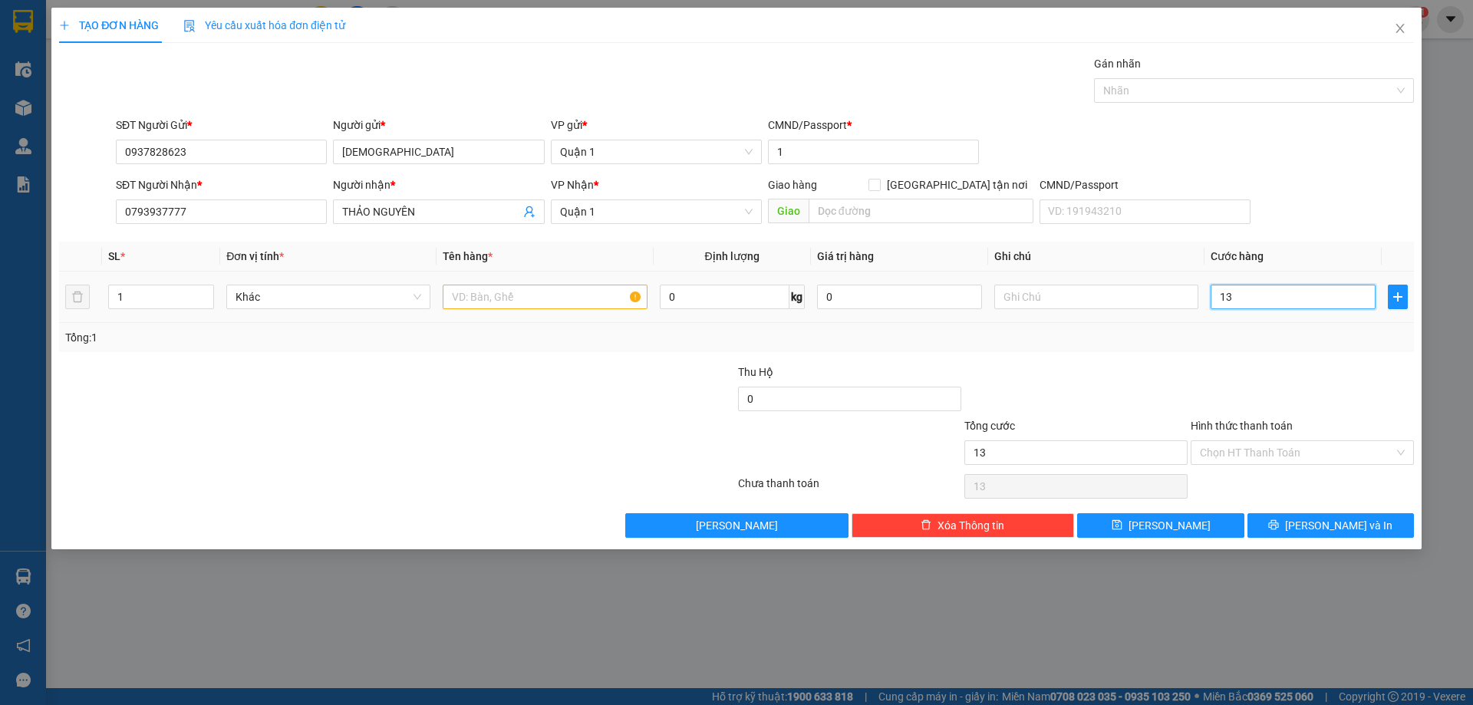
type input "130"
type input "130.000"
click at [203, 293] on icon "up" at bounding box center [205, 293] width 5 height 5
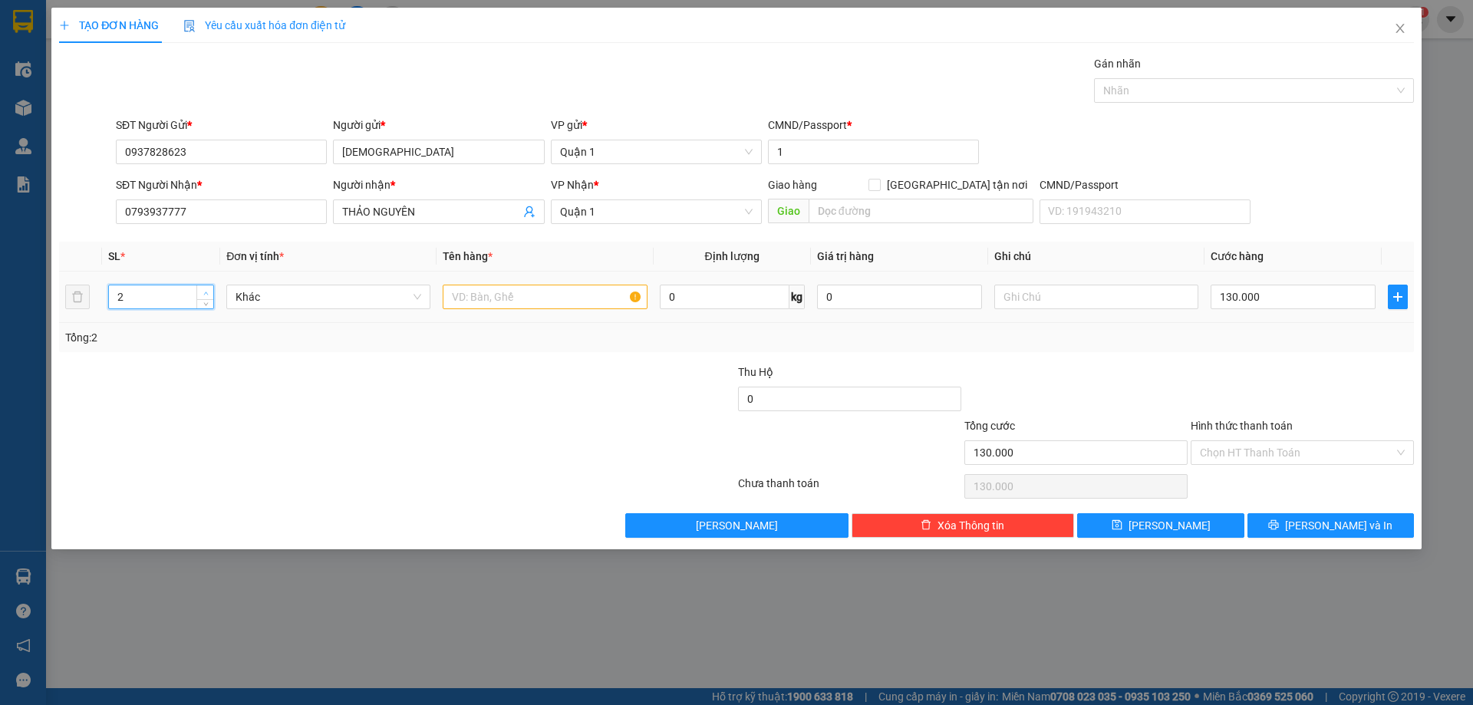
click at [203, 293] on icon "up" at bounding box center [205, 293] width 5 height 5
type input "3"
click at [203, 293] on icon "up" at bounding box center [205, 293] width 5 height 5
click at [546, 297] on input "text" at bounding box center [545, 297] width 204 height 25
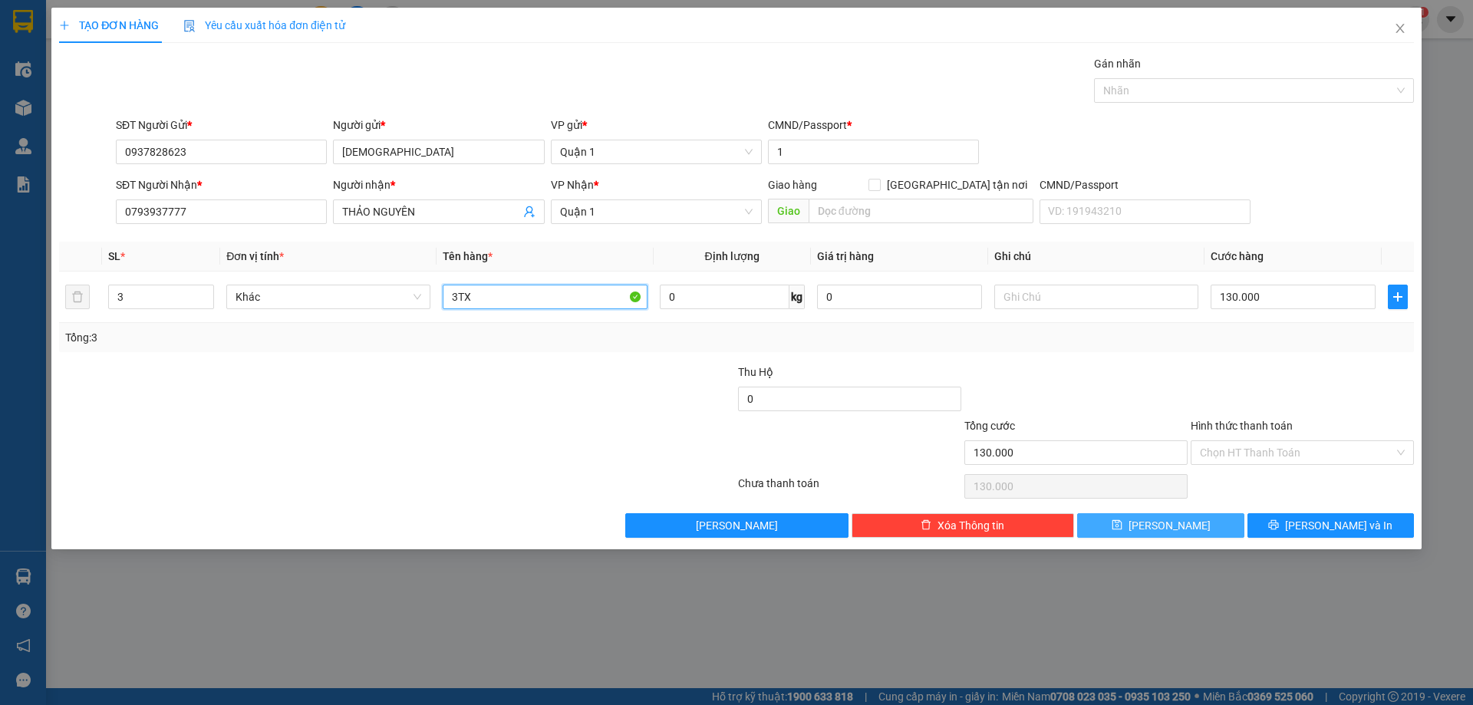
type input "3TX"
click at [1172, 516] on button "[PERSON_NAME]" at bounding box center [1160, 525] width 166 height 25
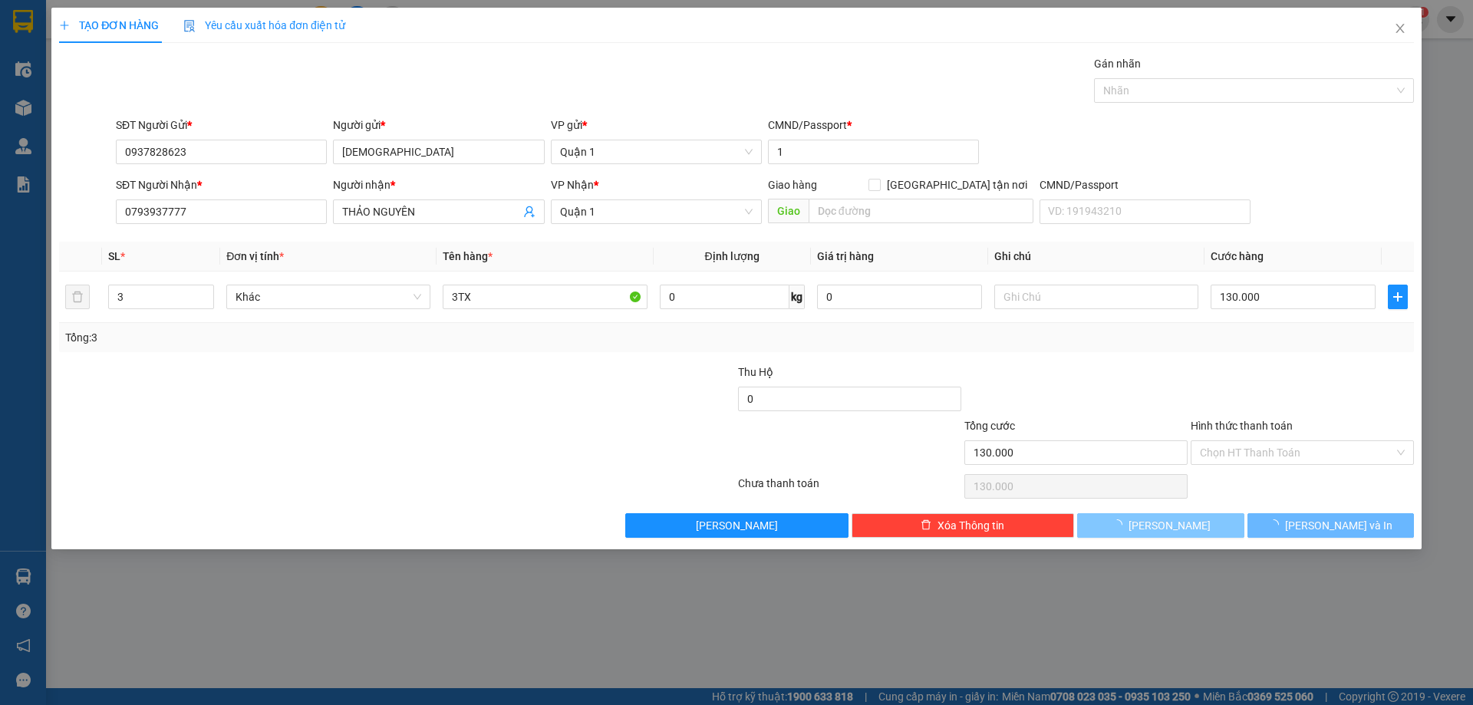
type input "1"
type input "0"
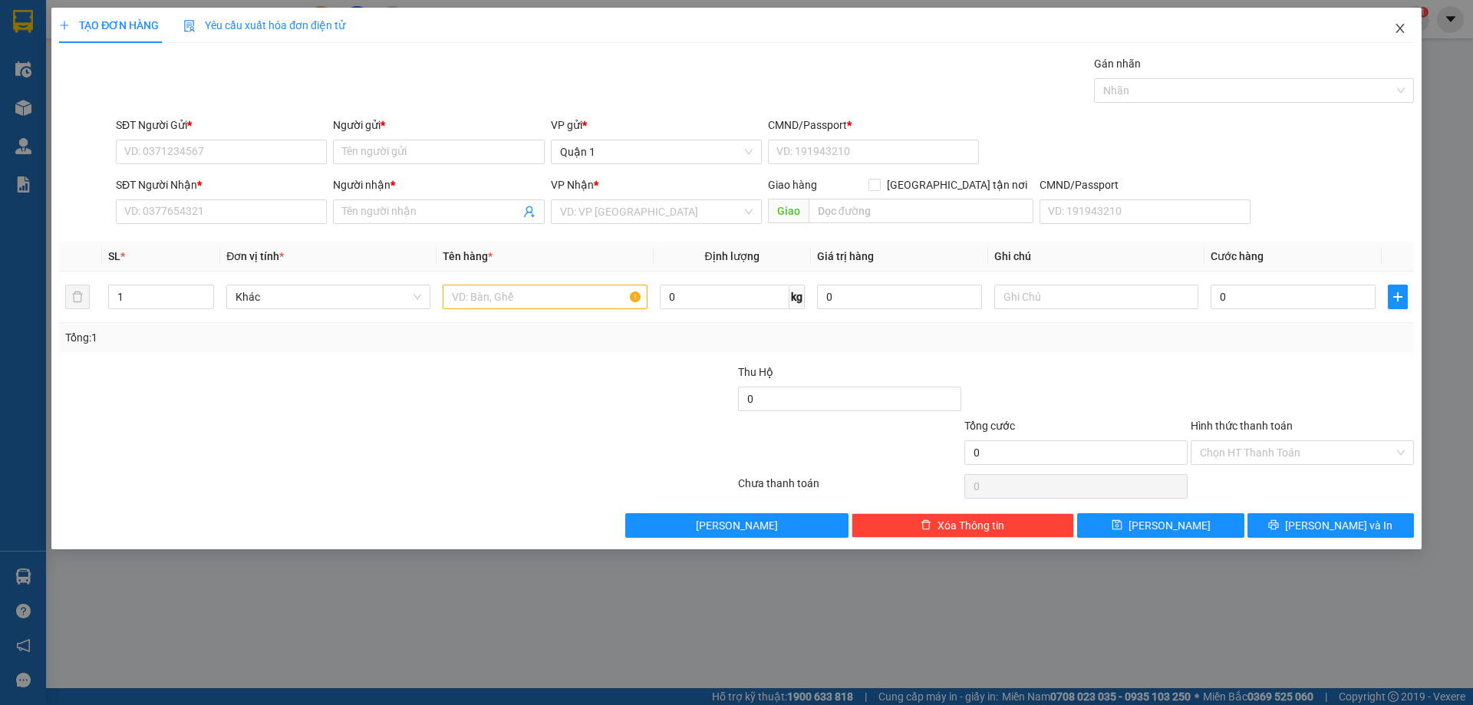
click at [1398, 29] on icon "close" at bounding box center [1400, 28] width 12 height 12
